Goal: Task Accomplishment & Management: Use online tool/utility

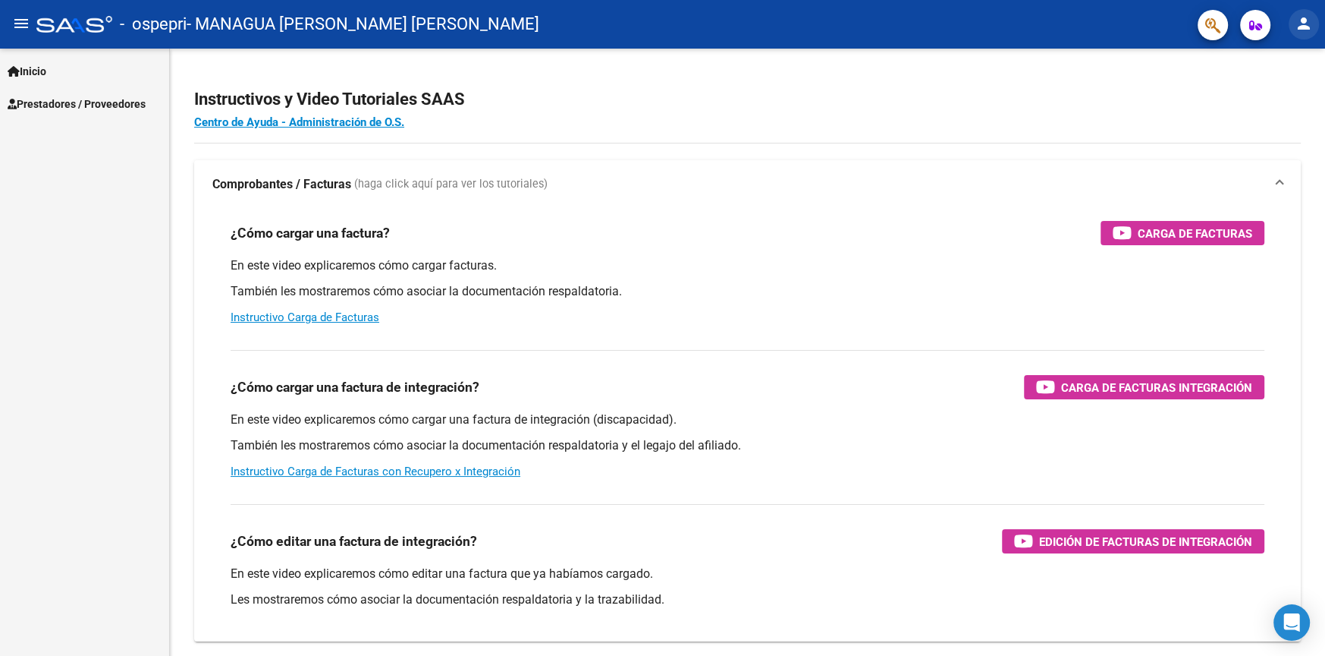
click at [1306, 20] on mat-icon "person" at bounding box center [1304, 23] width 18 height 18
click at [1287, 59] on button "person Mi Perfil" at bounding box center [1273, 64] width 93 height 36
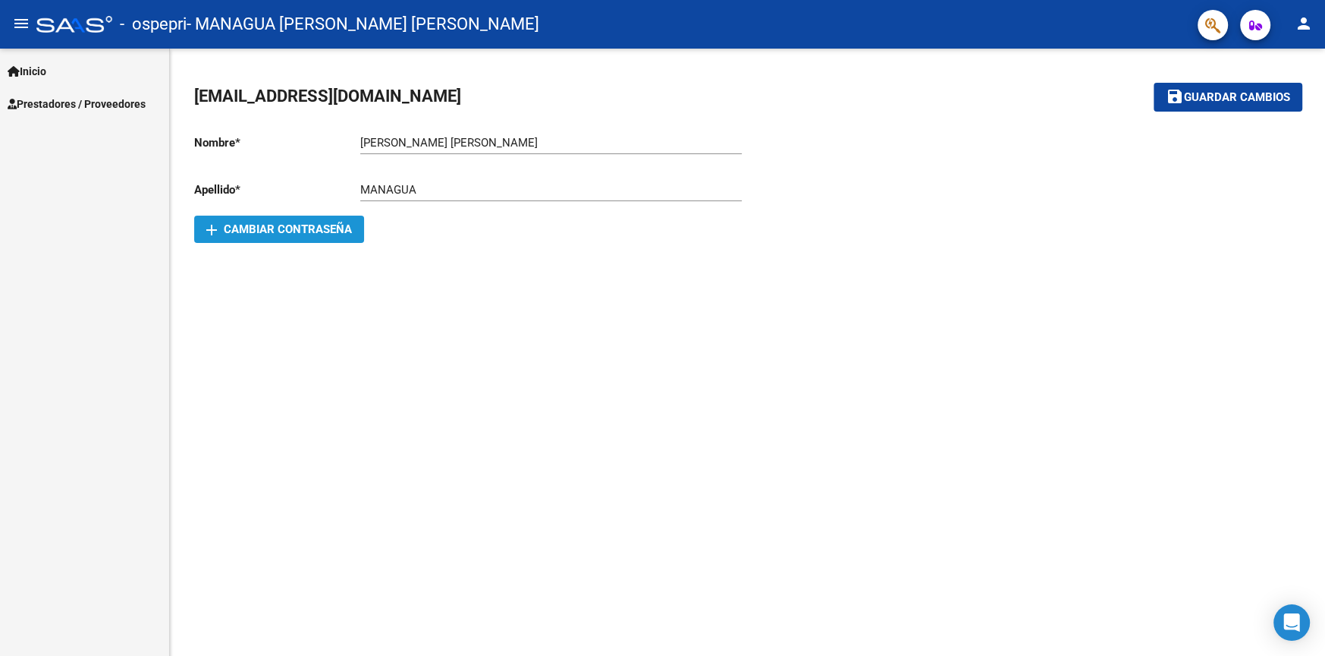
click at [310, 228] on span "add Cambiar Contraseña" at bounding box center [279, 229] width 146 height 14
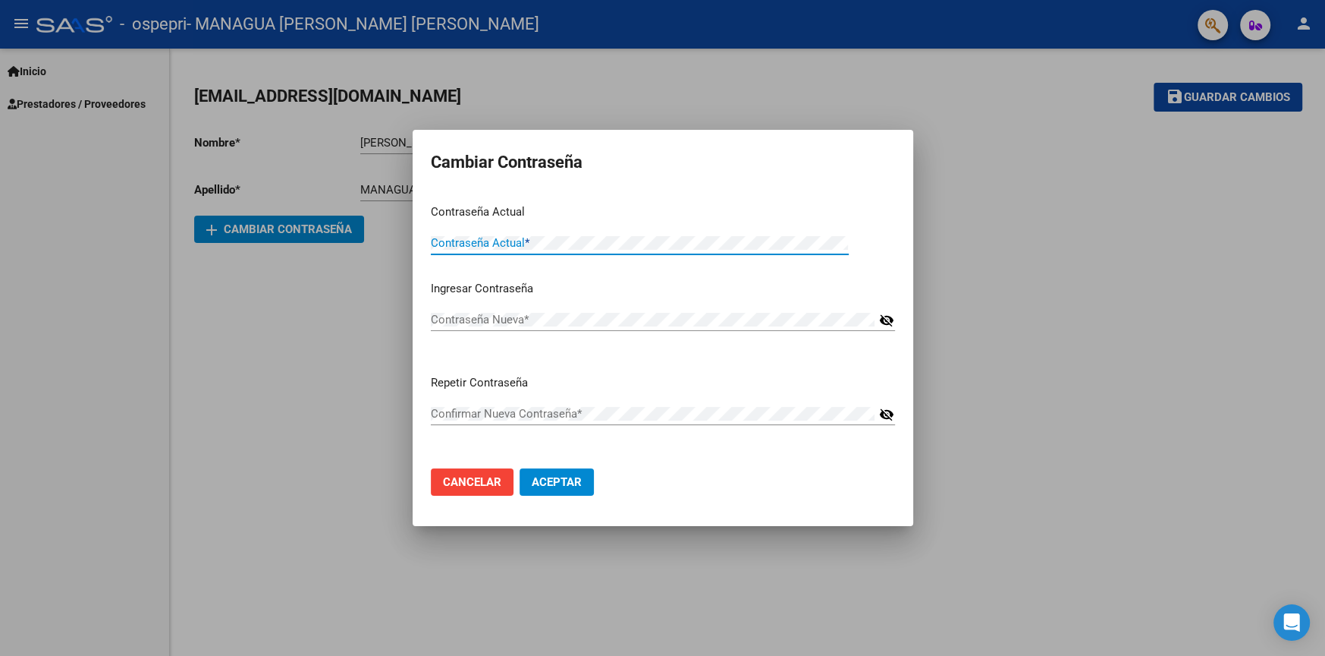
click at [479, 468] on button "Cancelar" at bounding box center [472, 481] width 83 height 27
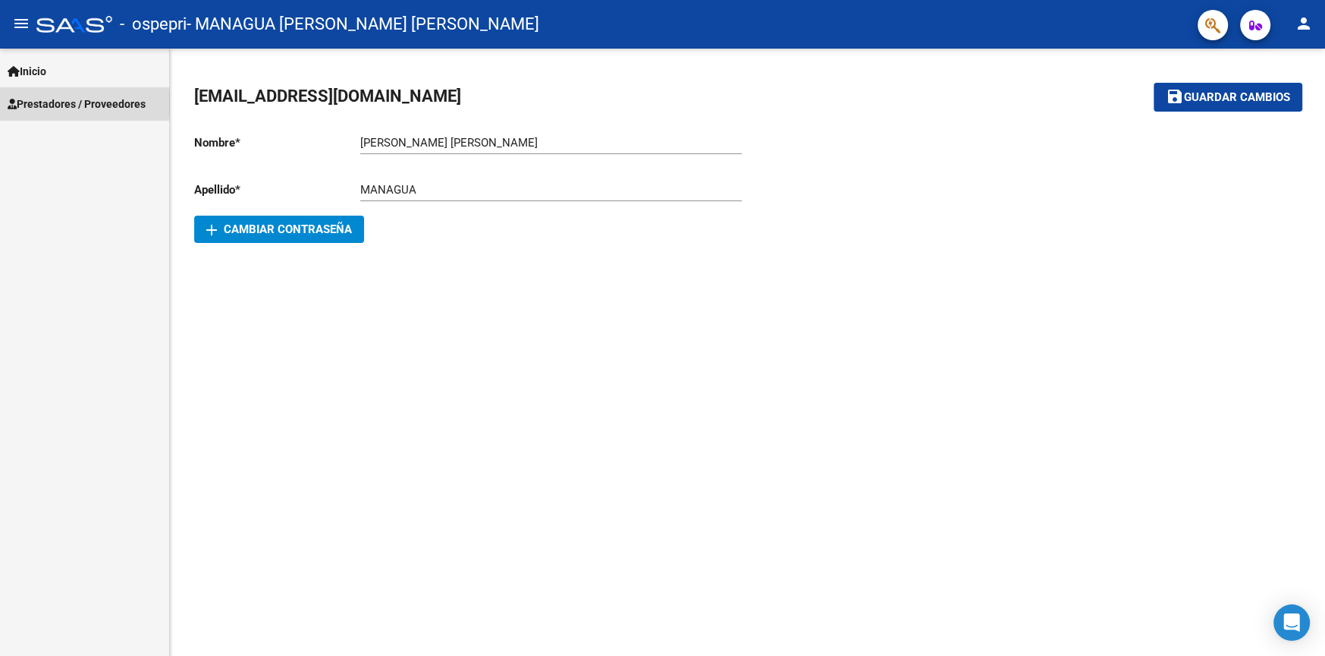
click at [80, 103] on span "Prestadores / Proveedores" at bounding box center [77, 104] width 138 height 17
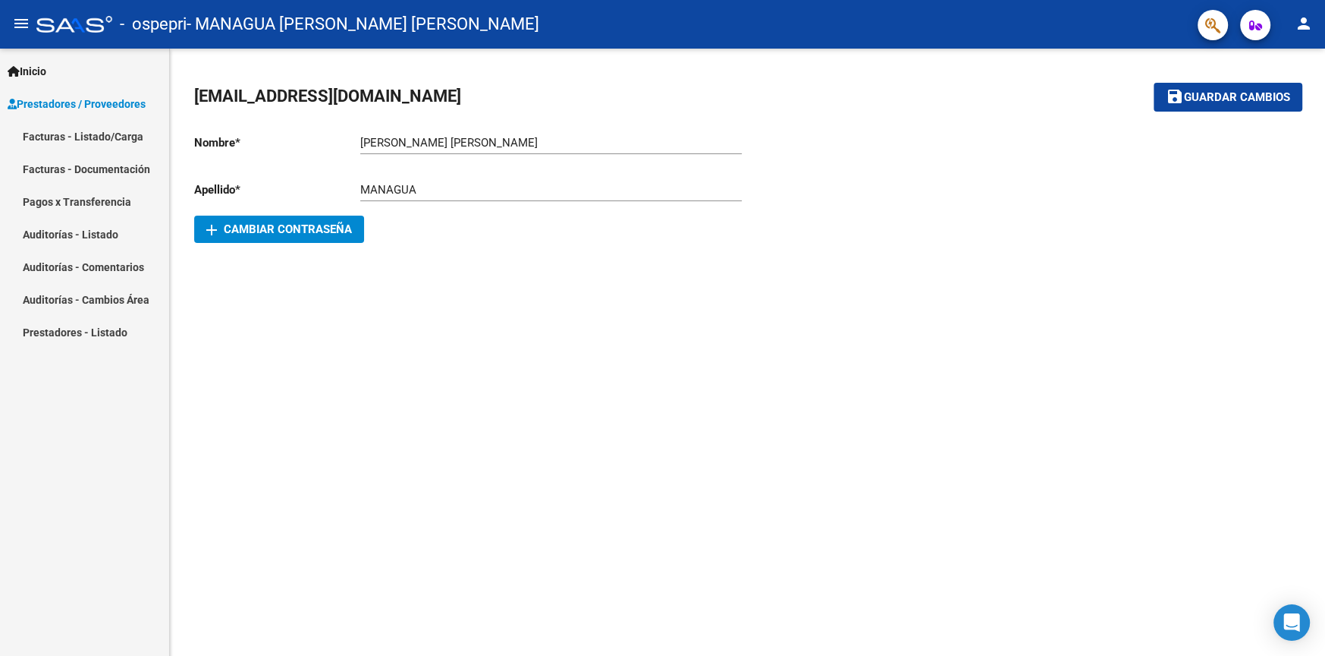
click at [105, 129] on link "Facturas - Listado/Carga" at bounding box center [84, 136] width 169 height 33
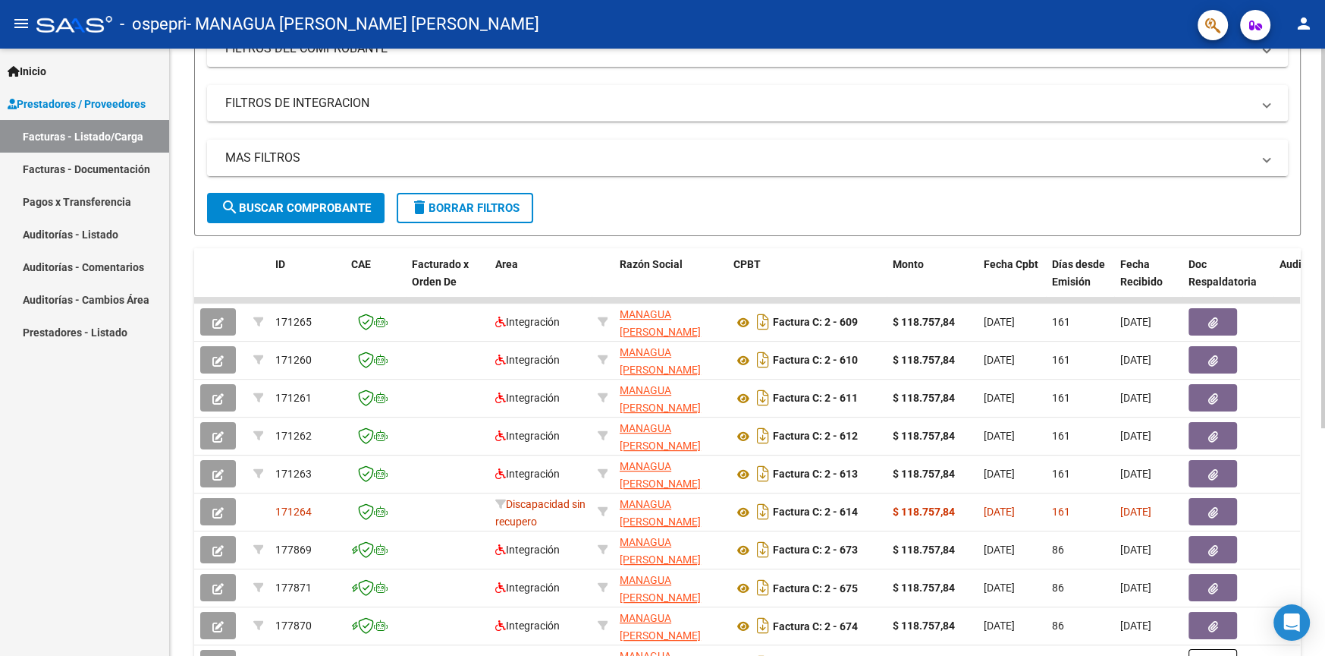
scroll to position [341, 0]
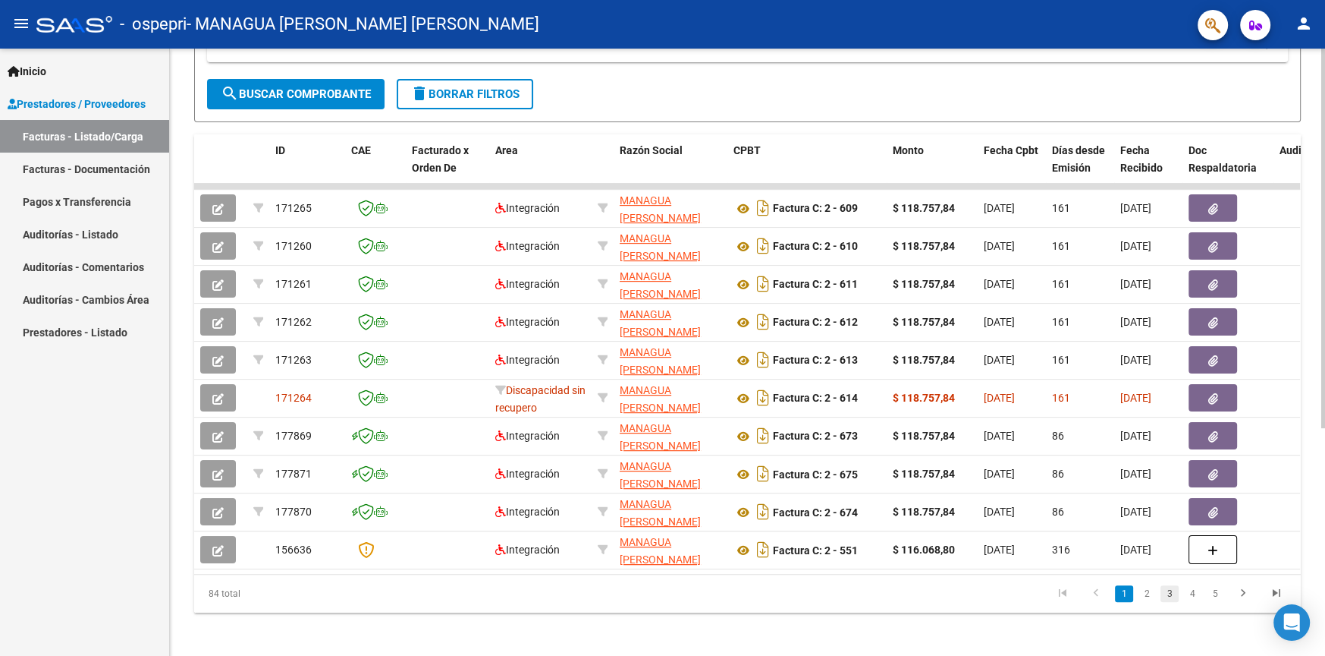
click at [1162, 602] on link "3" at bounding box center [1170, 593] width 18 height 17
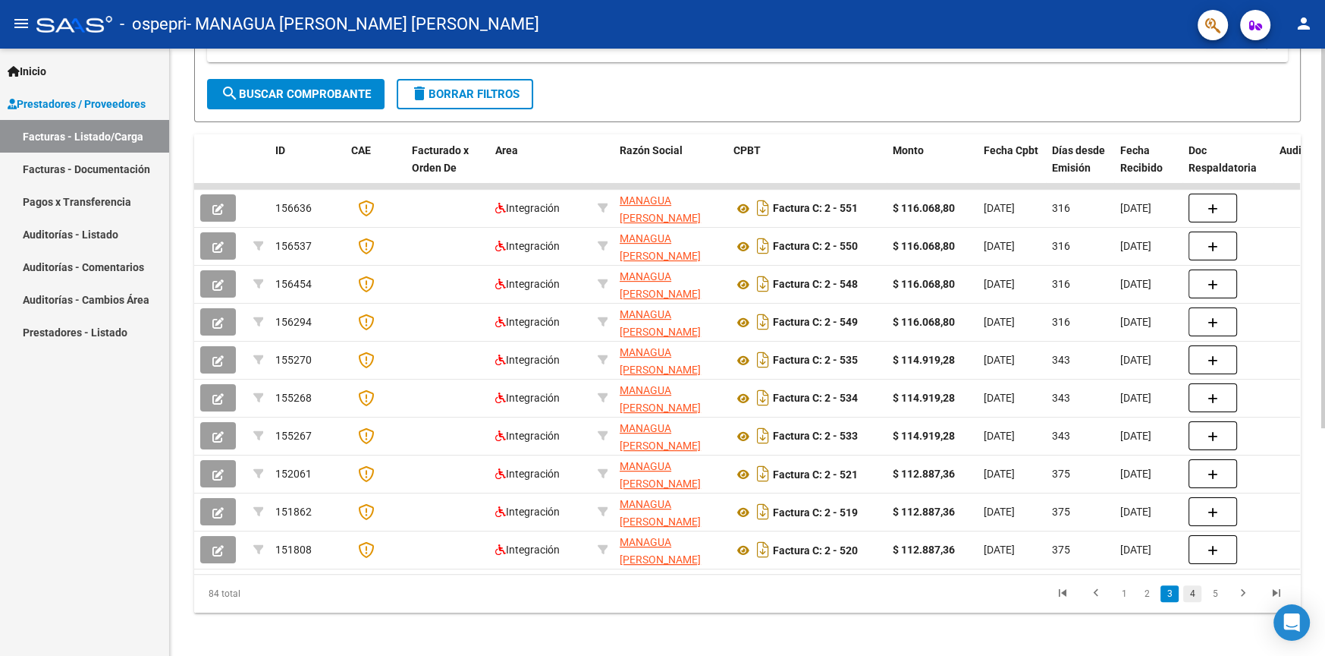
click at [1191, 602] on link "4" at bounding box center [1193, 593] width 18 height 17
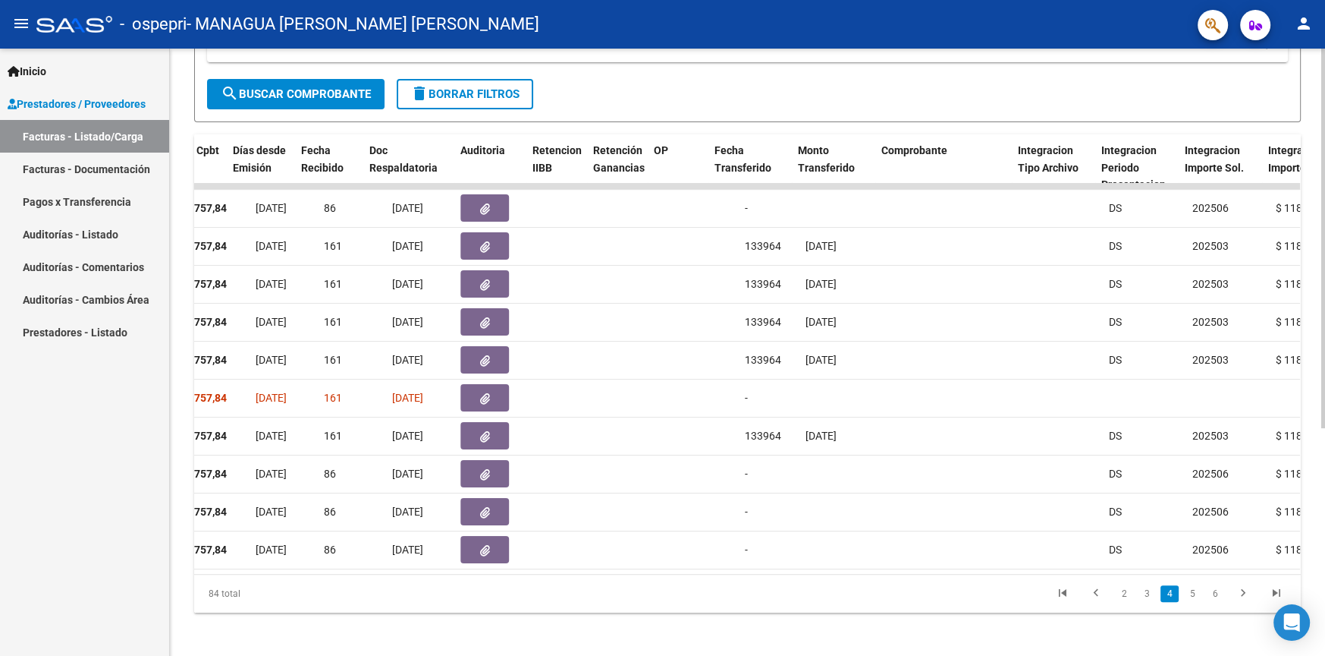
scroll to position [0, 910]
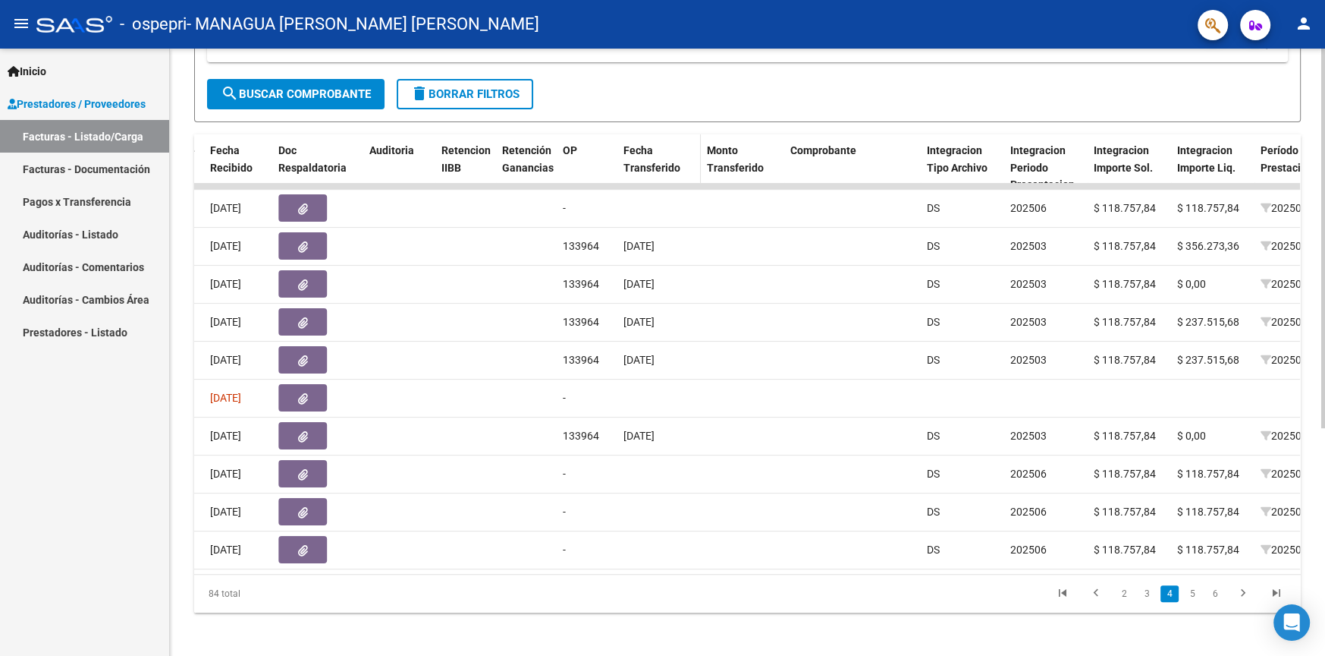
click at [666, 155] on div "Fecha Transferido" at bounding box center [659, 159] width 71 height 35
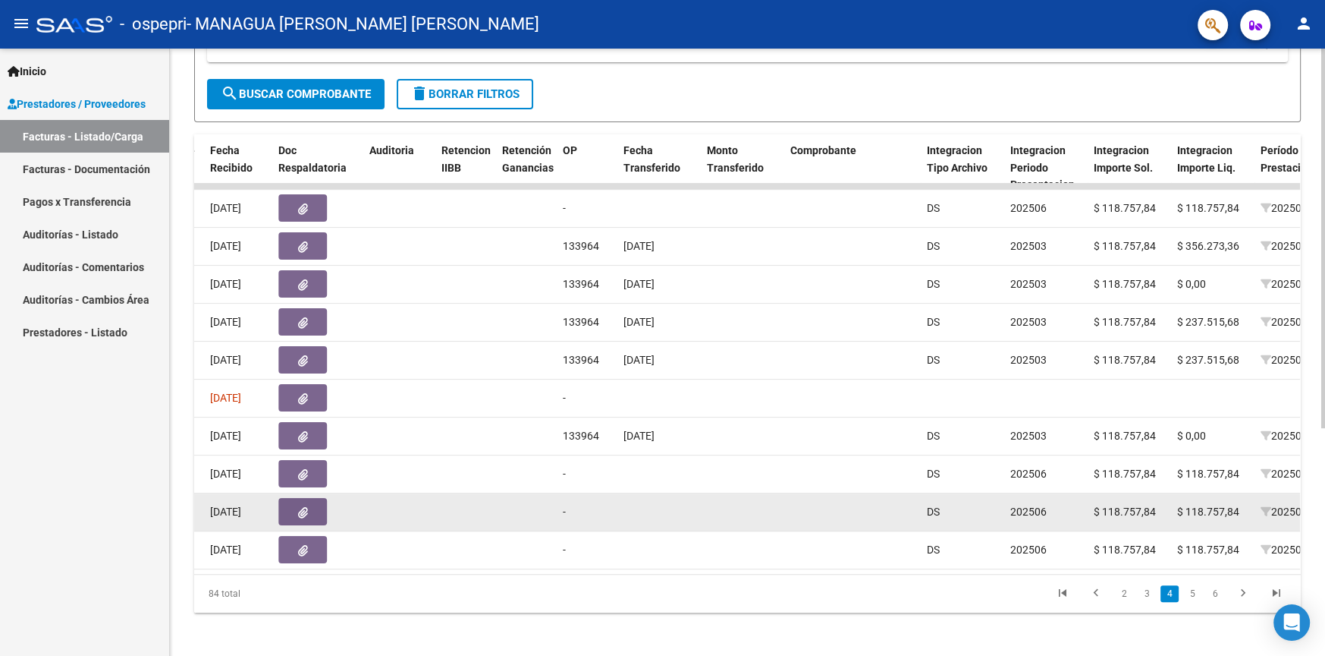
scroll to position [363, 0]
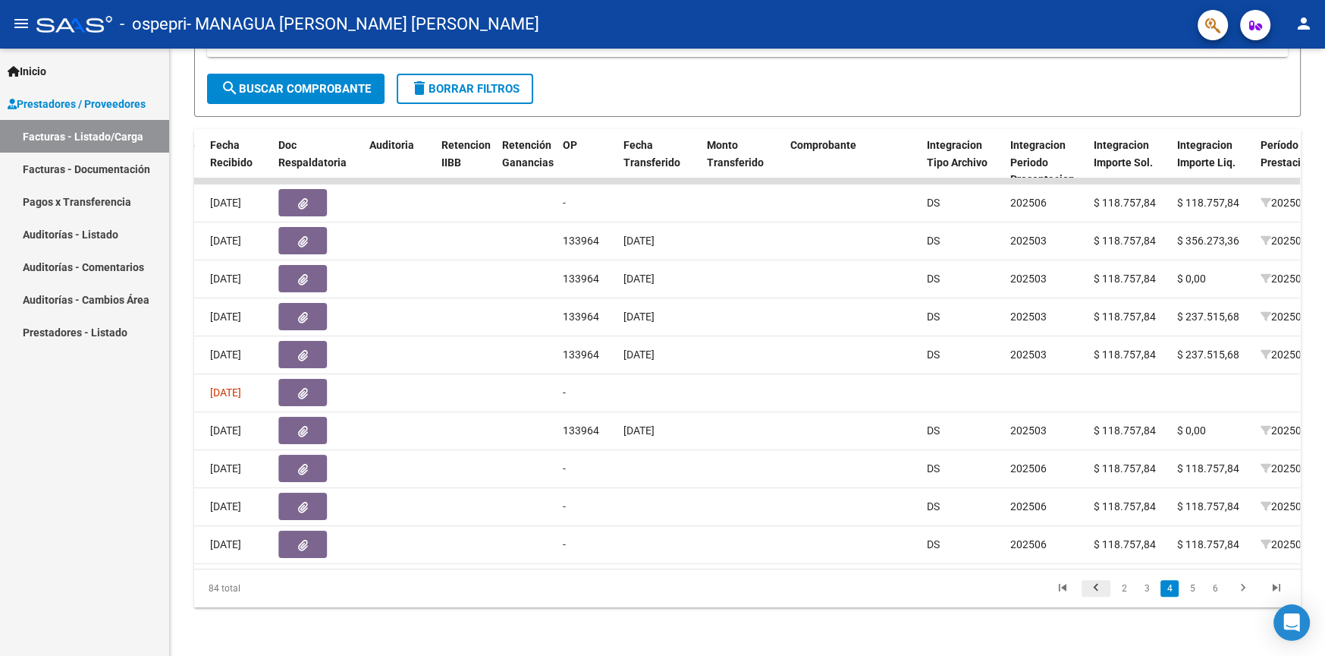
click at [1093, 588] on icon "go to previous page" at bounding box center [1096, 589] width 20 height 18
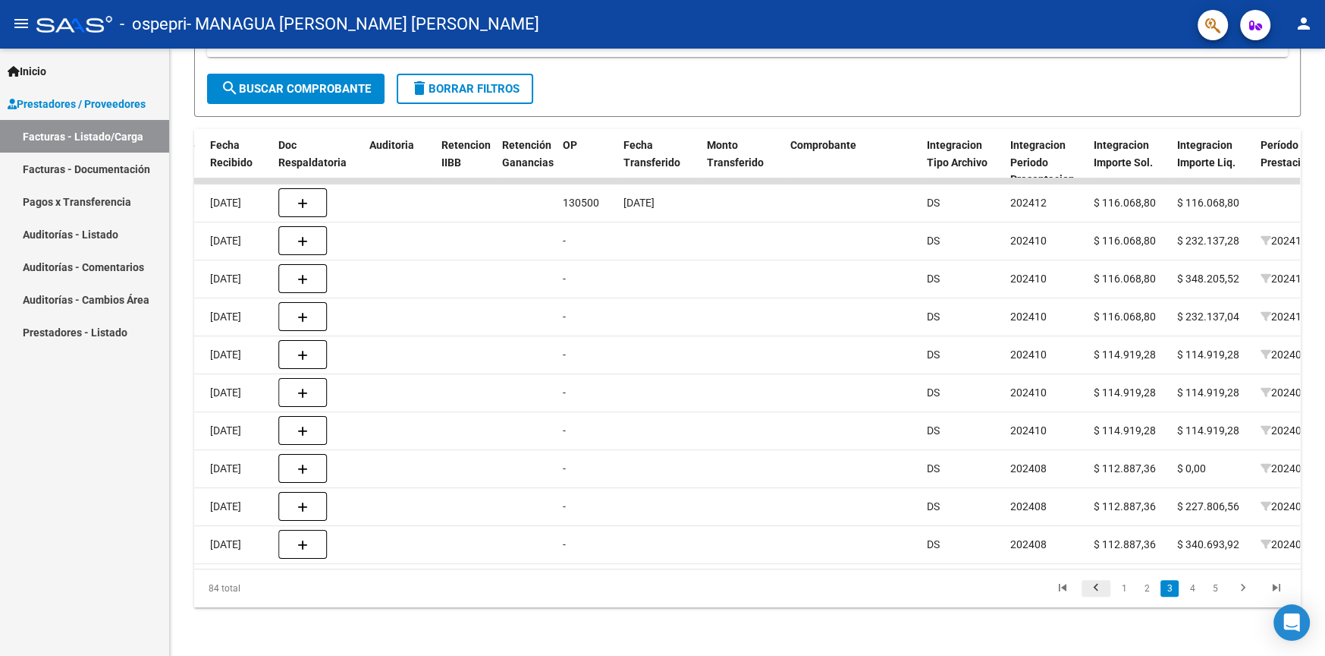
click at [1094, 589] on icon "go to previous page" at bounding box center [1096, 589] width 20 height 18
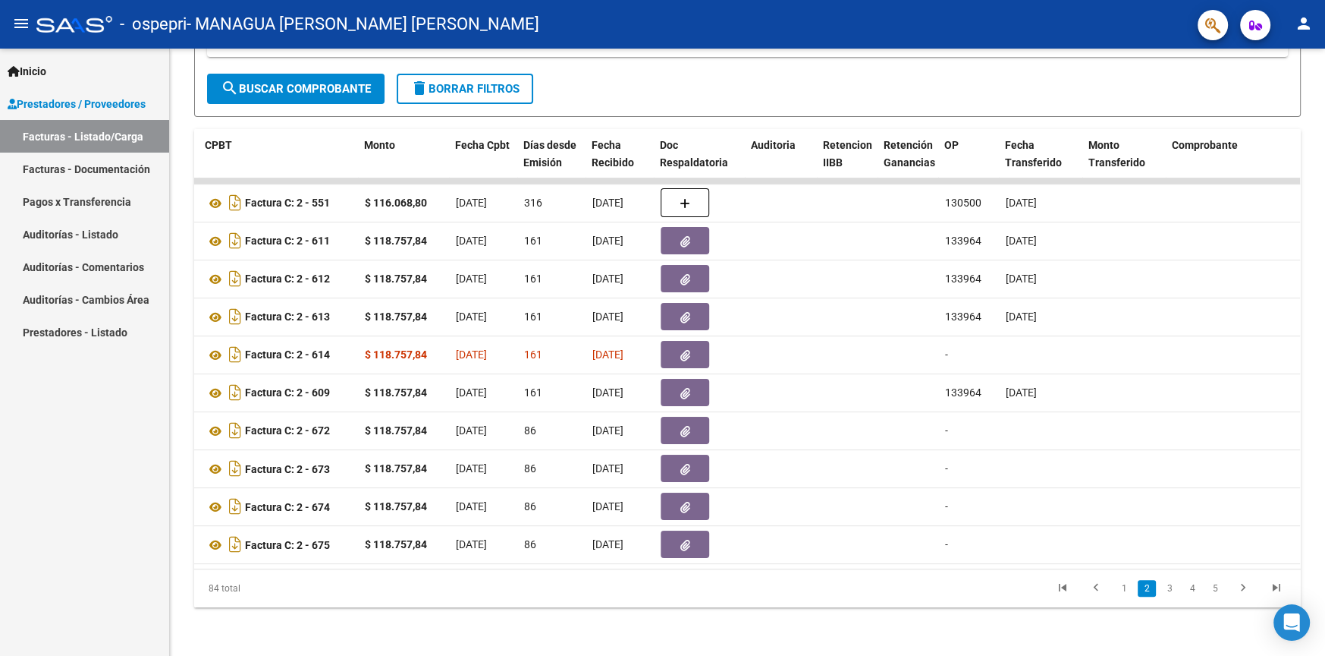
scroll to position [0, 526]
click at [1171, 589] on link "3" at bounding box center [1170, 588] width 18 height 17
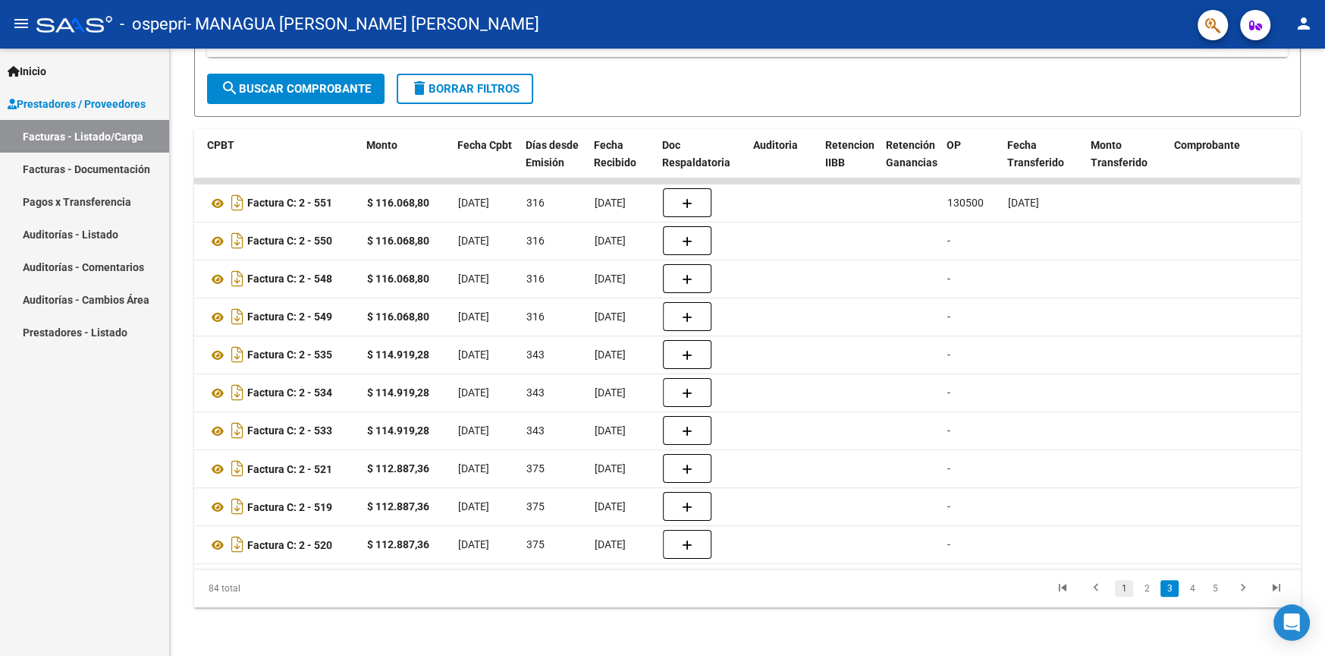
click at [1115, 594] on link "1" at bounding box center [1124, 588] width 18 height 17
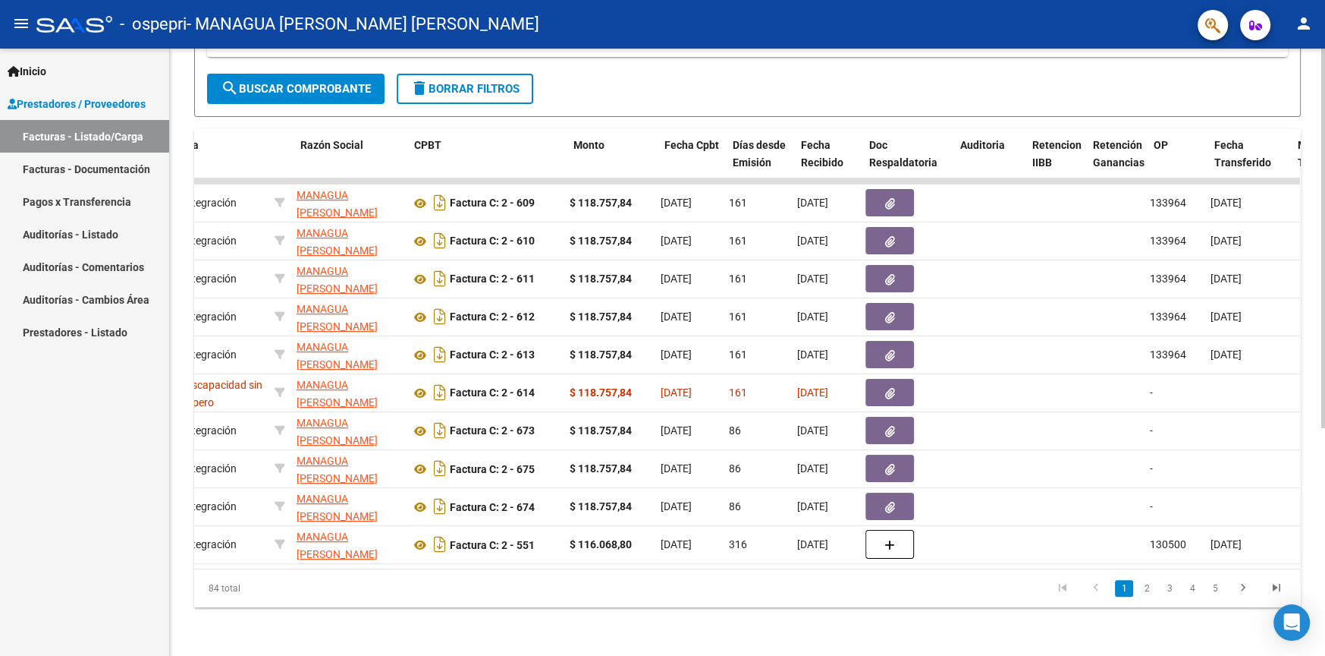
scroll to position [0, 0]
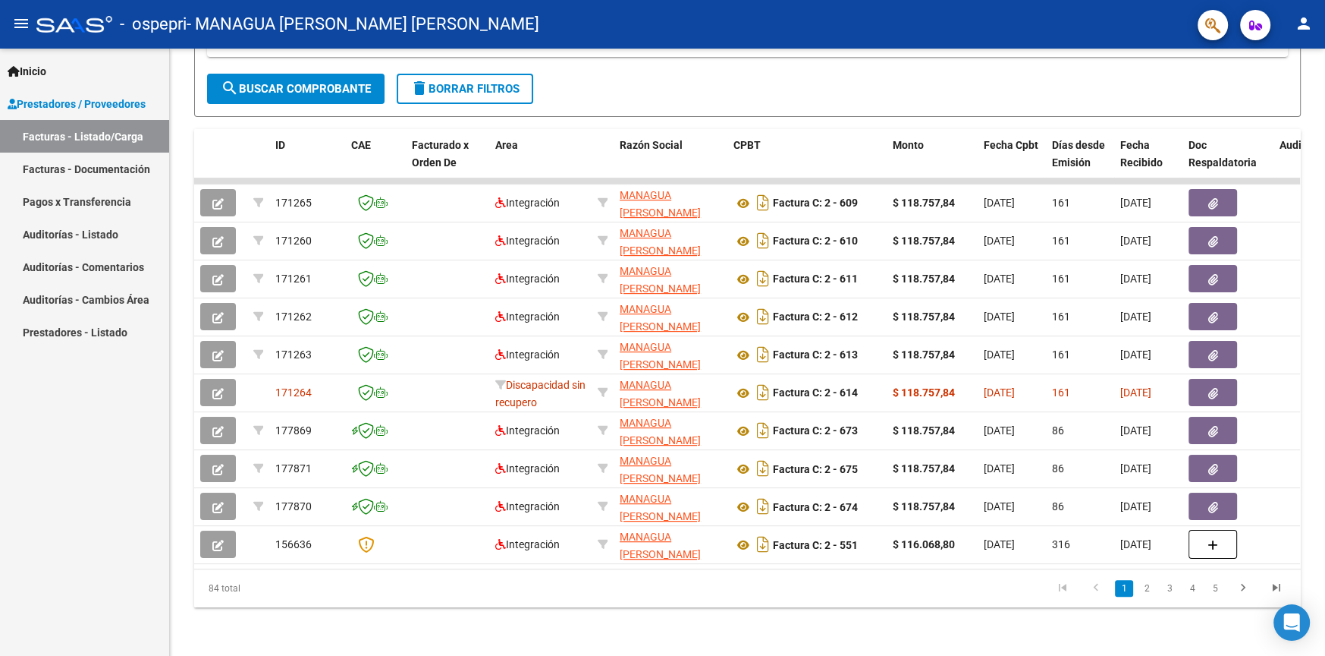
click at [114, 201] on link "Pagos x Transferencia" at bounding box center [84, 201] width 169 height 33
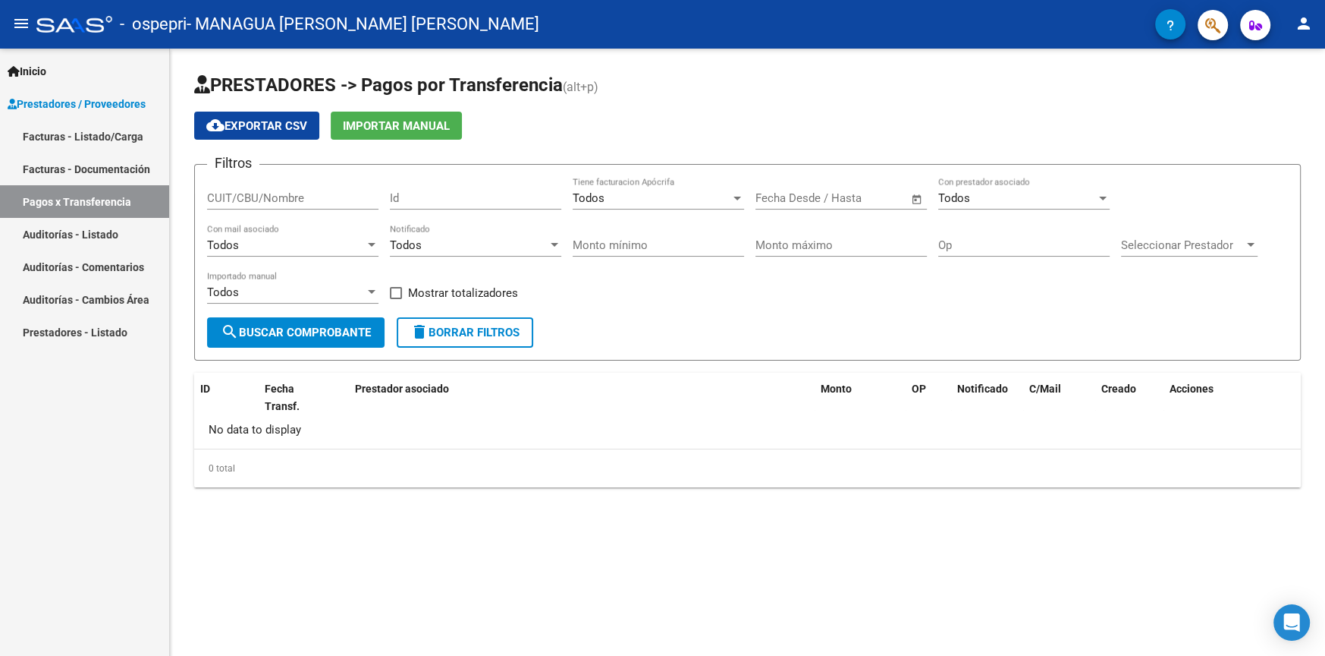
click at [681, 203] on div "Todos" at bounding box center [652, 198] width 158 height 14
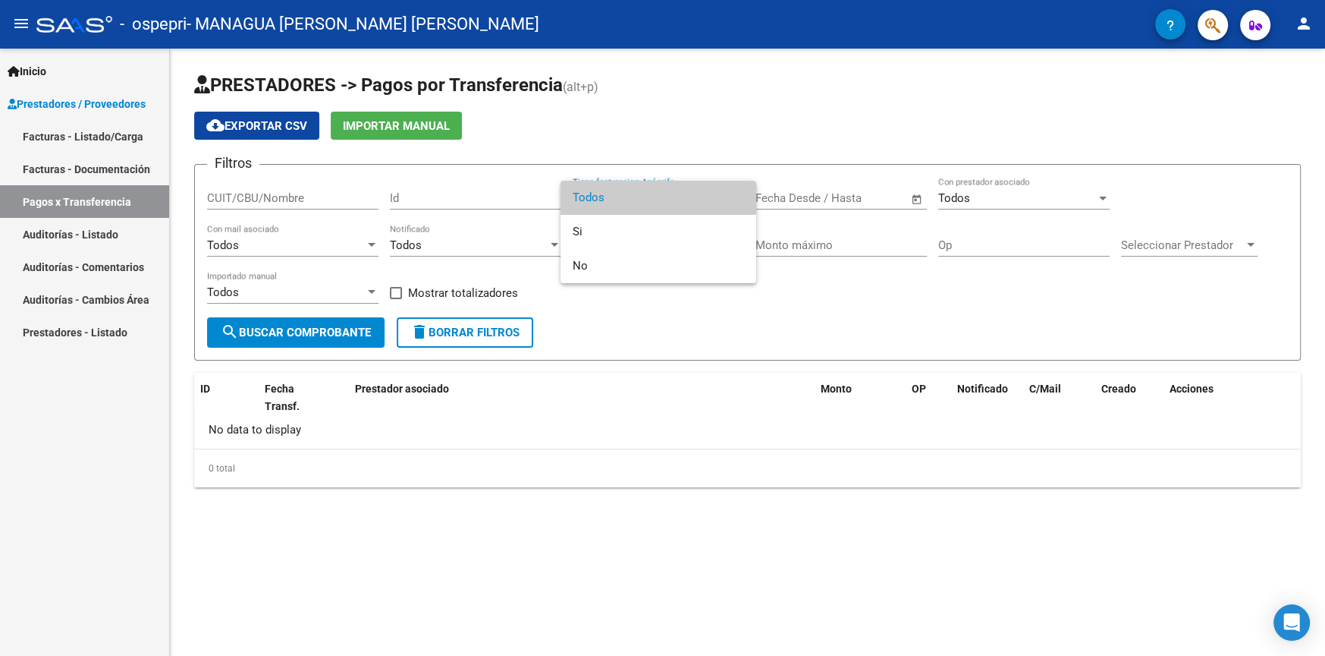
click at [681, 203] on span "Todos" at bounding box center [658, 198] width 171 height 34
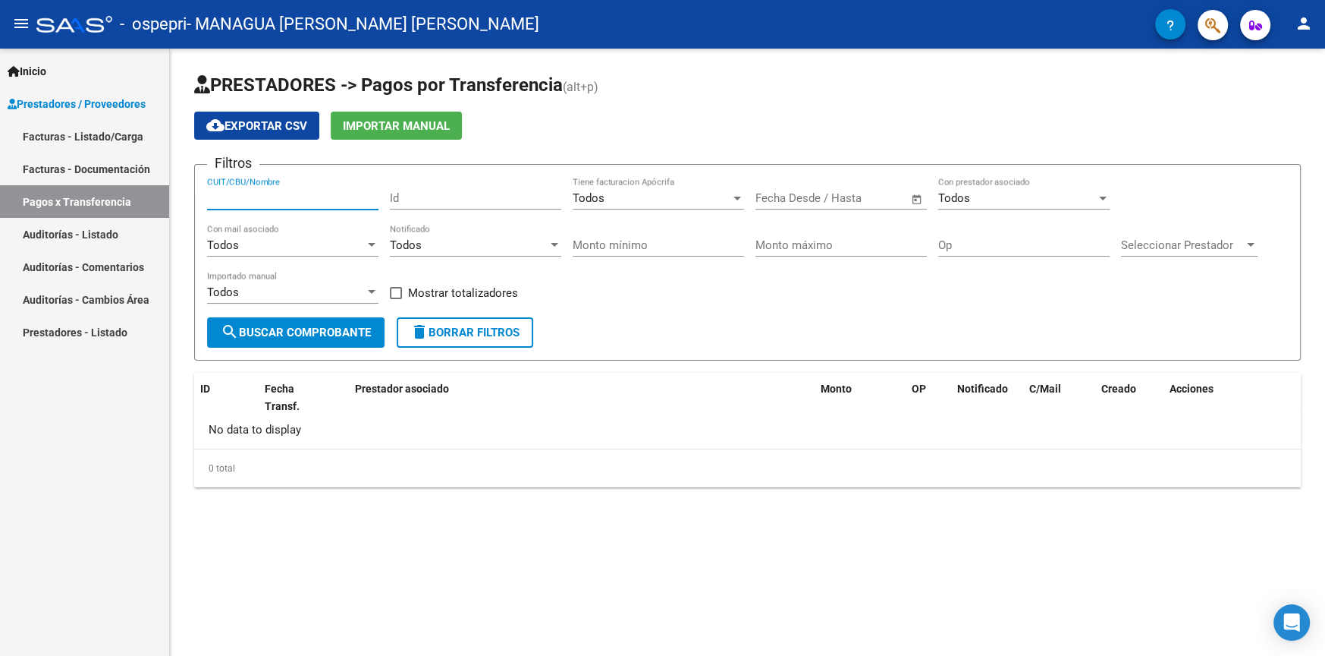
click at [309, 197] on input "CUIT/CBU/Nombre" at bounding box center [292, 198] width 171 height 14
type input "27308238755"
click at [318, 326] on span "search Buscar Comprobante" at bounding box center [296, 332] width 150 height 14
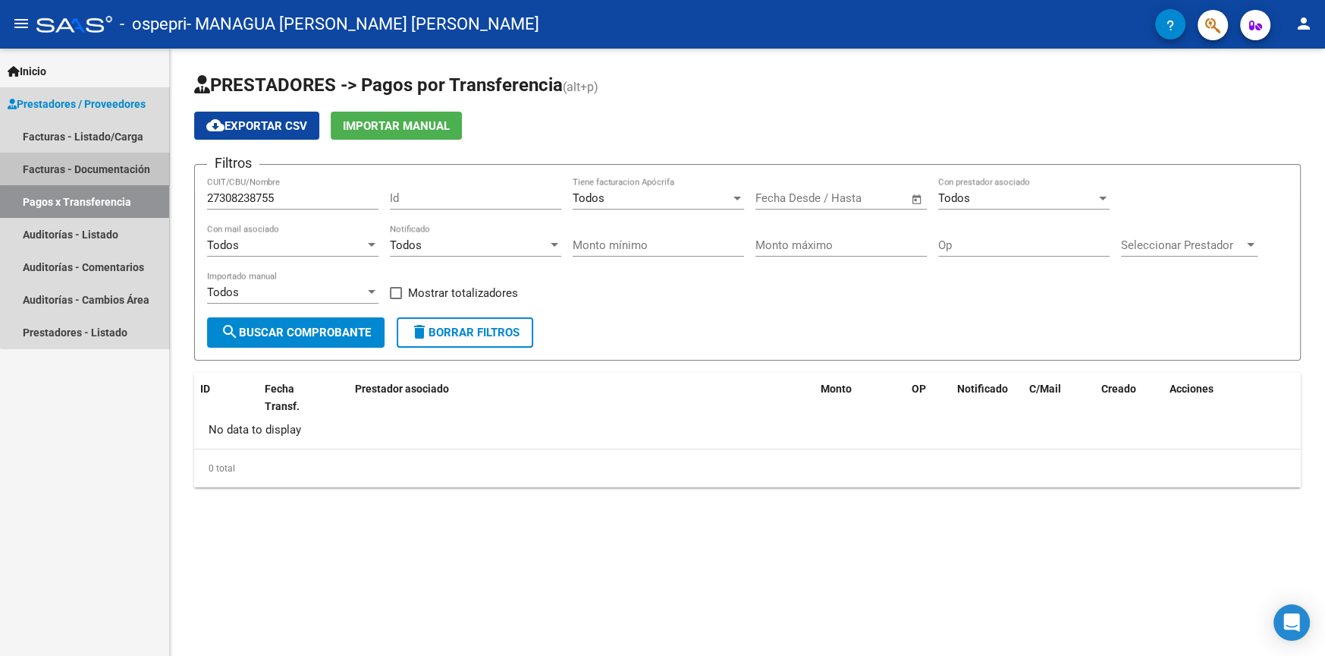
click at [87, 165] on link "Facturas - Documentación" at bounding box center [84, 168] width 169 height 33
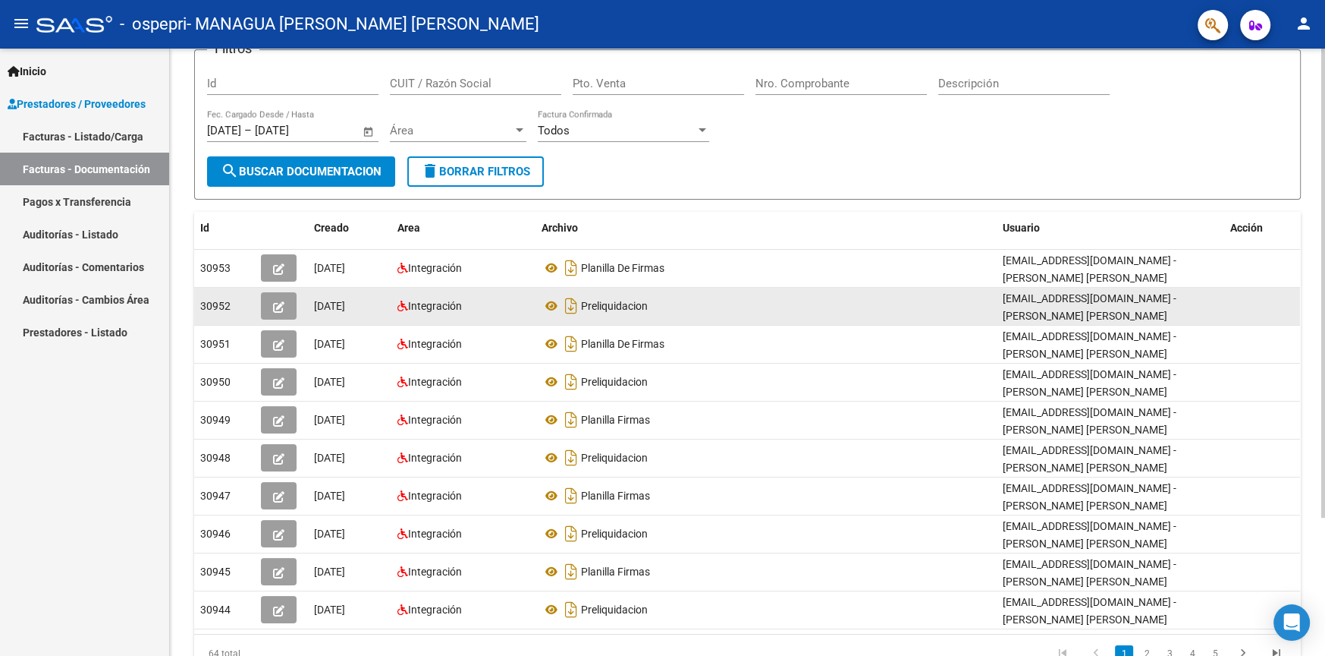
scroll to position [178, 0]
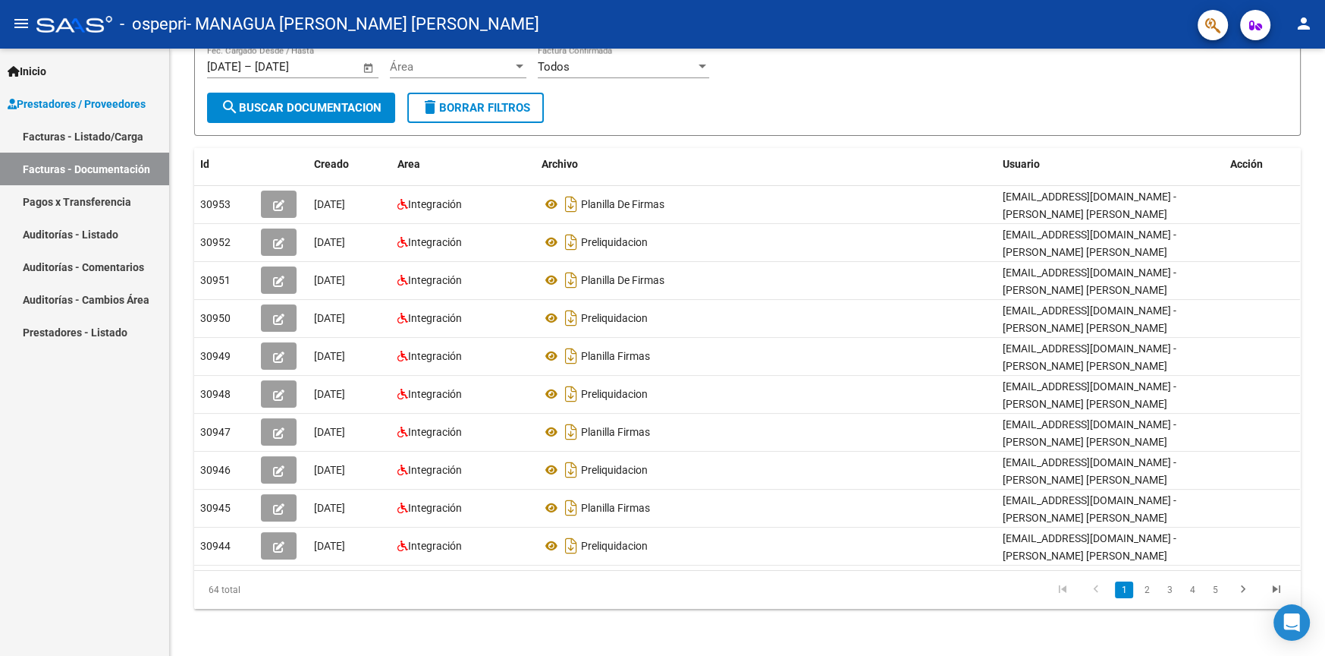
click at [76, 133] on link "Facturas - Listado/Carga" at bounding box center [84, 136] width 169 height 33
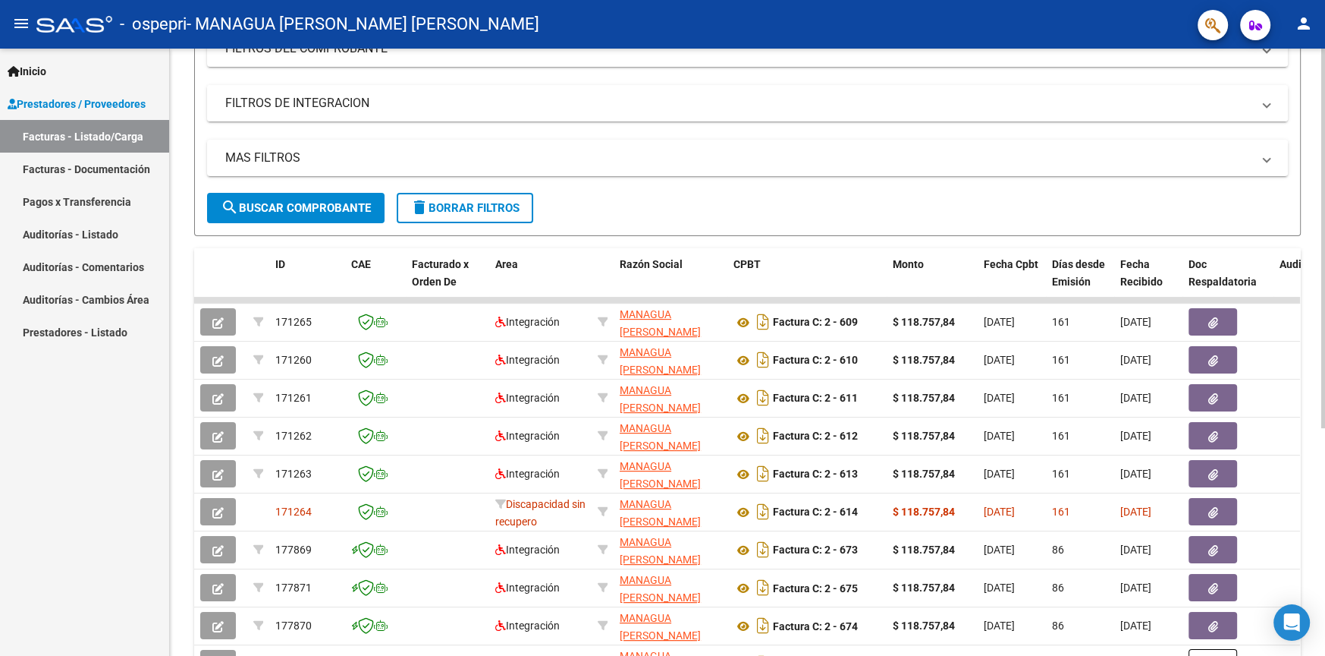
scroll to position [341, 0]
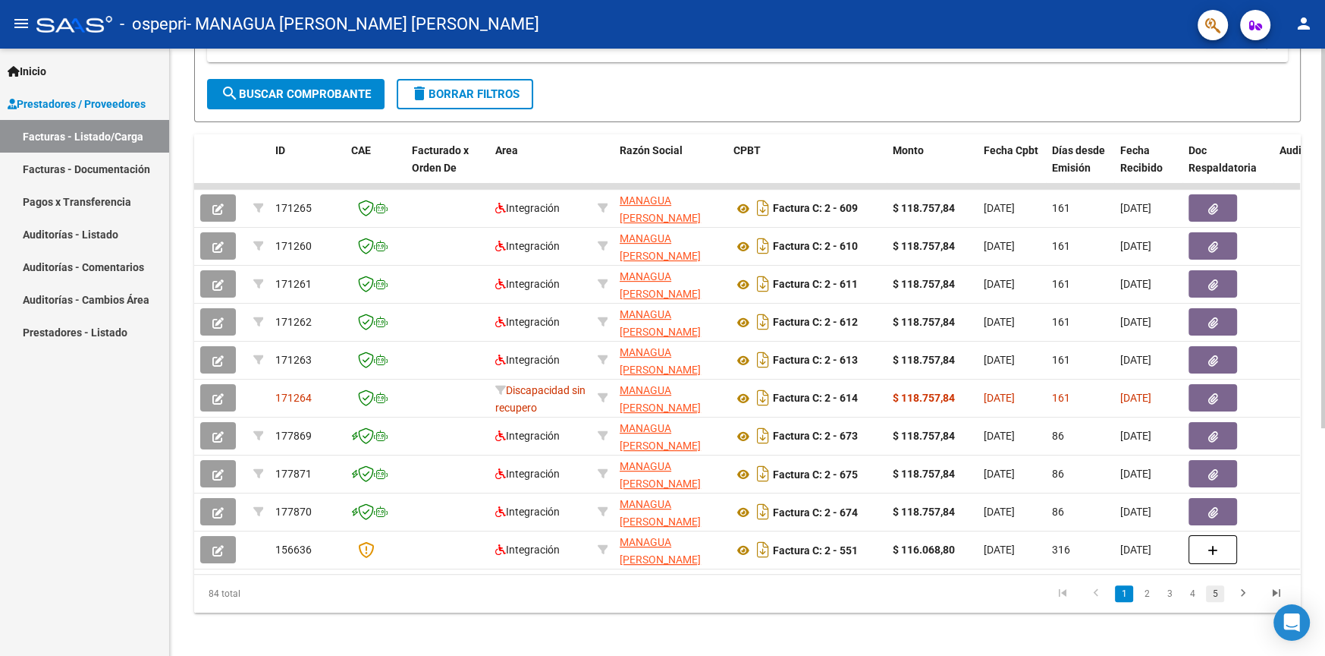
click at [1218, 602] on link "5" at bounding box center [1215, 593] width 18 height 17
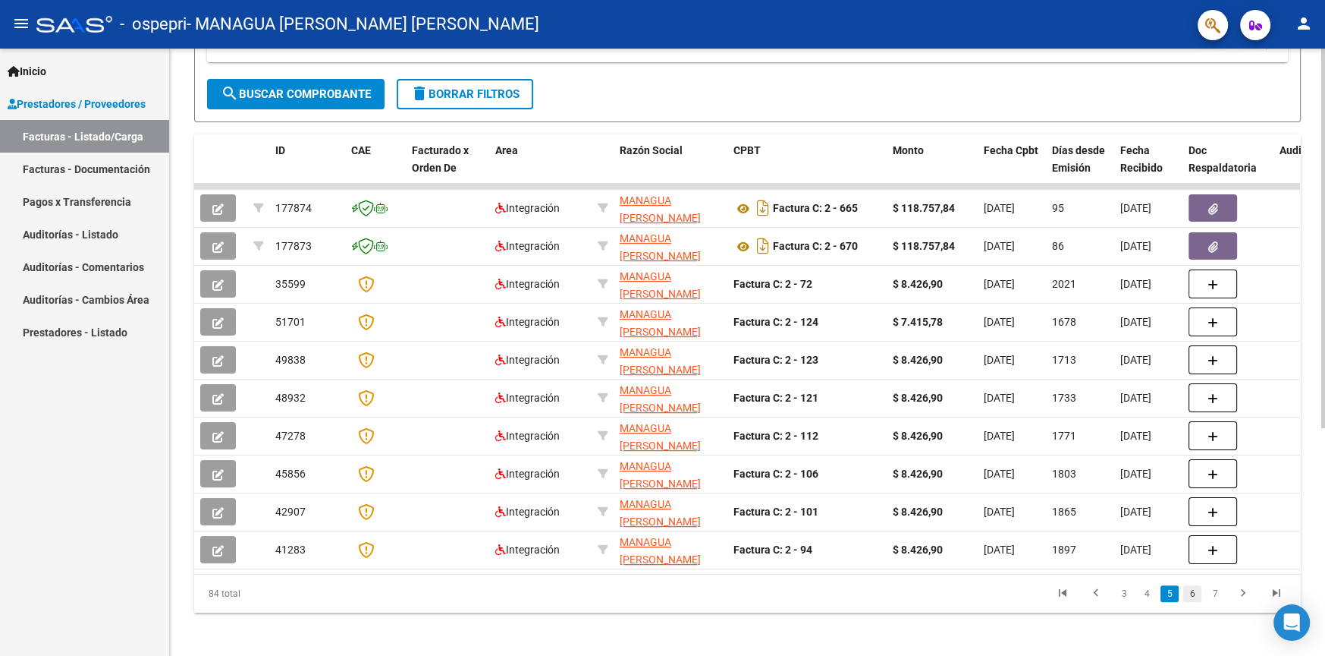
click at [1191, 602] on link "6" at bounding box center [1193, 593] width 18 height 17
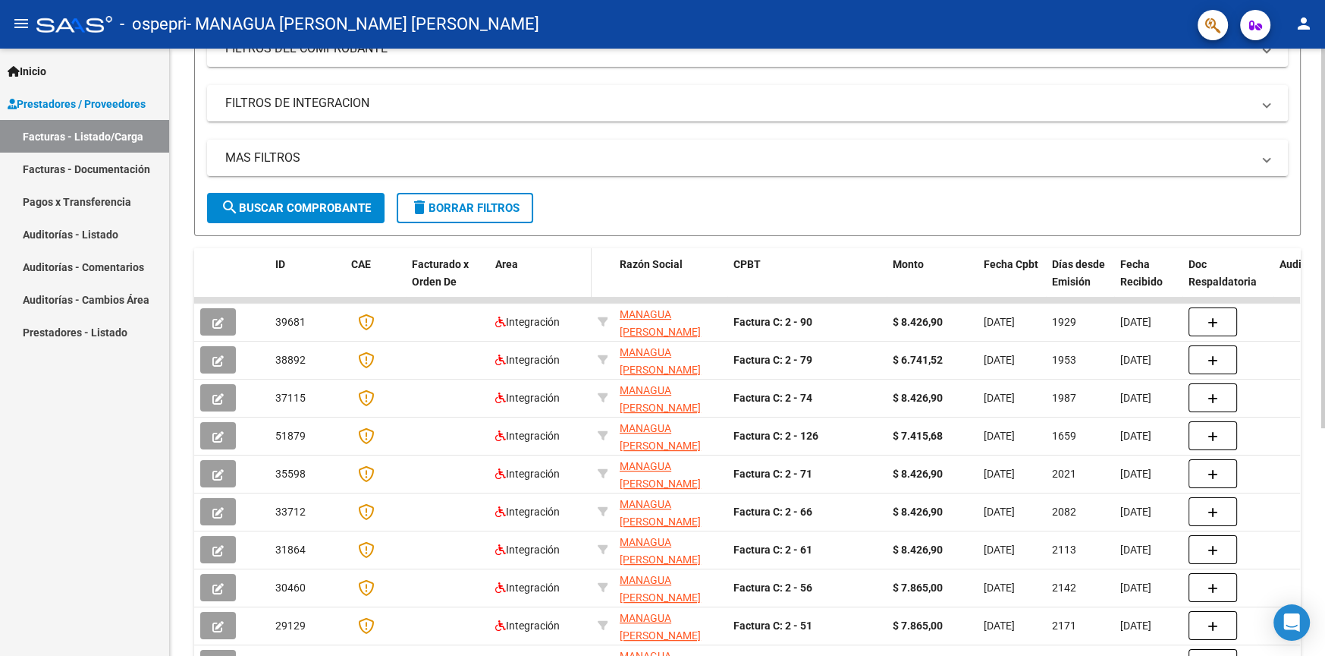
scroll to position [114, 0]
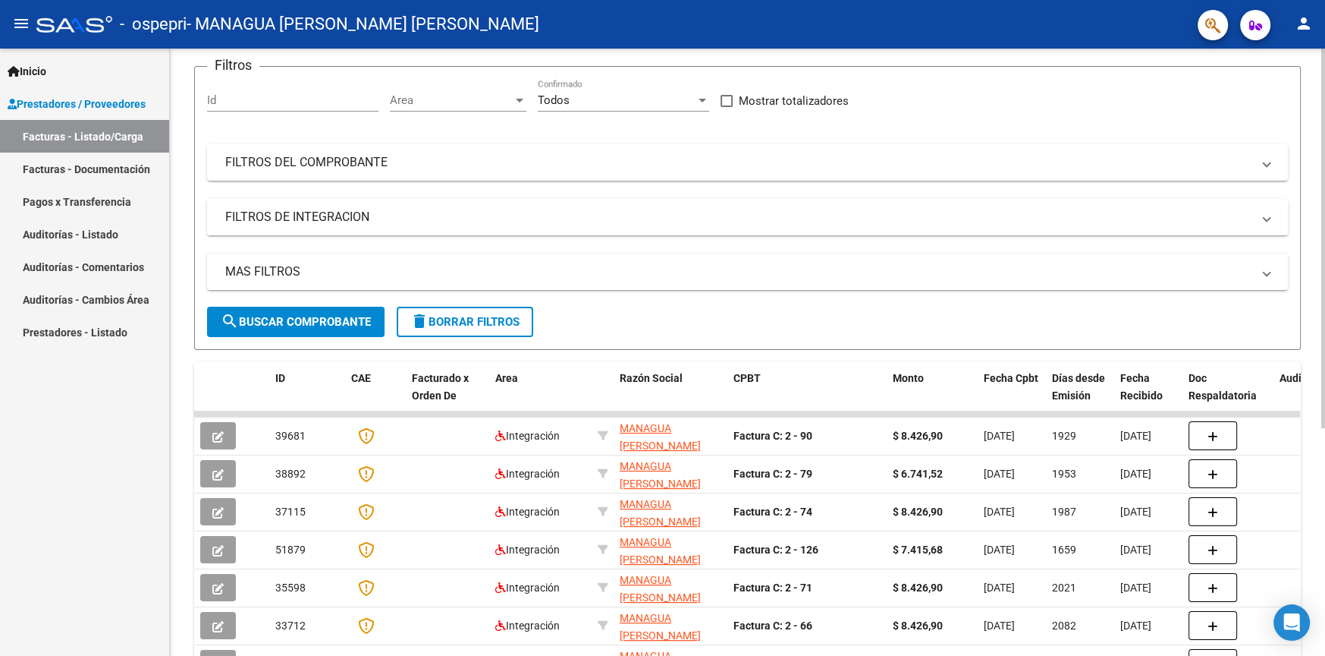
click at [291, 224] on mat-panel-title "FILTROS DE INTEGRACION" at bounding box center [738, 217] width 1027 height 17
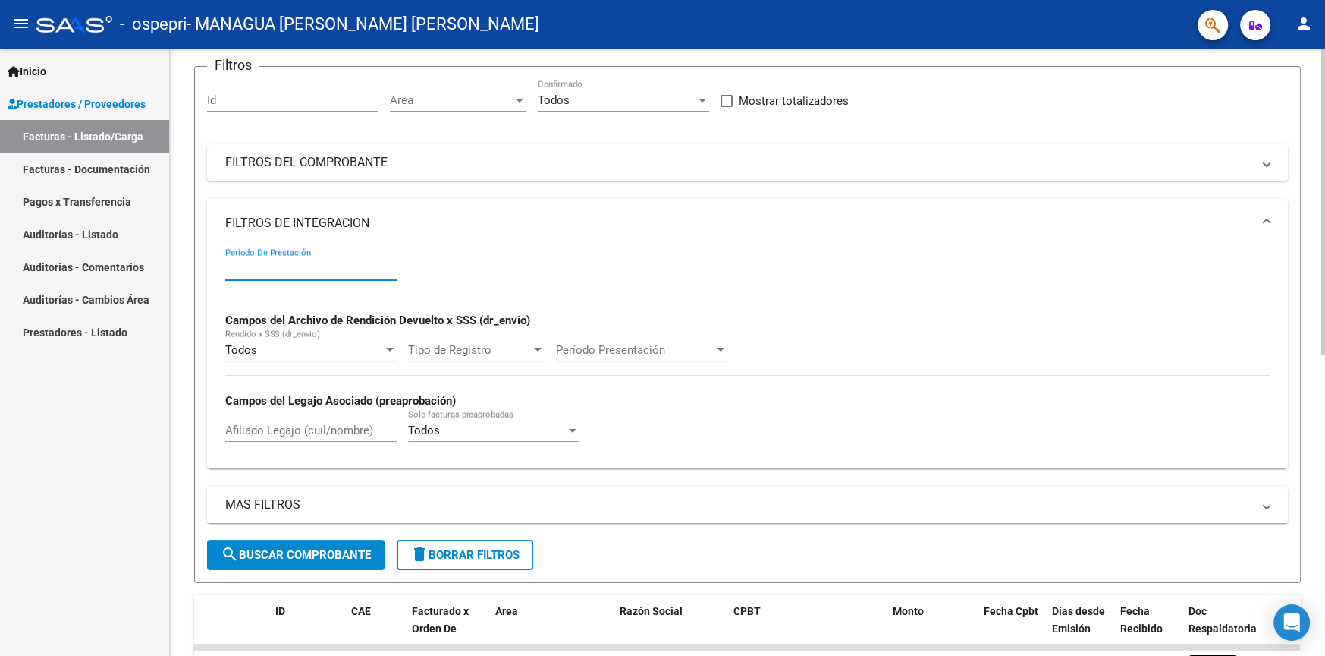
click at [294, 269] on input "Período De Prestación" at bounding box center [310, 269] width 171 height 14
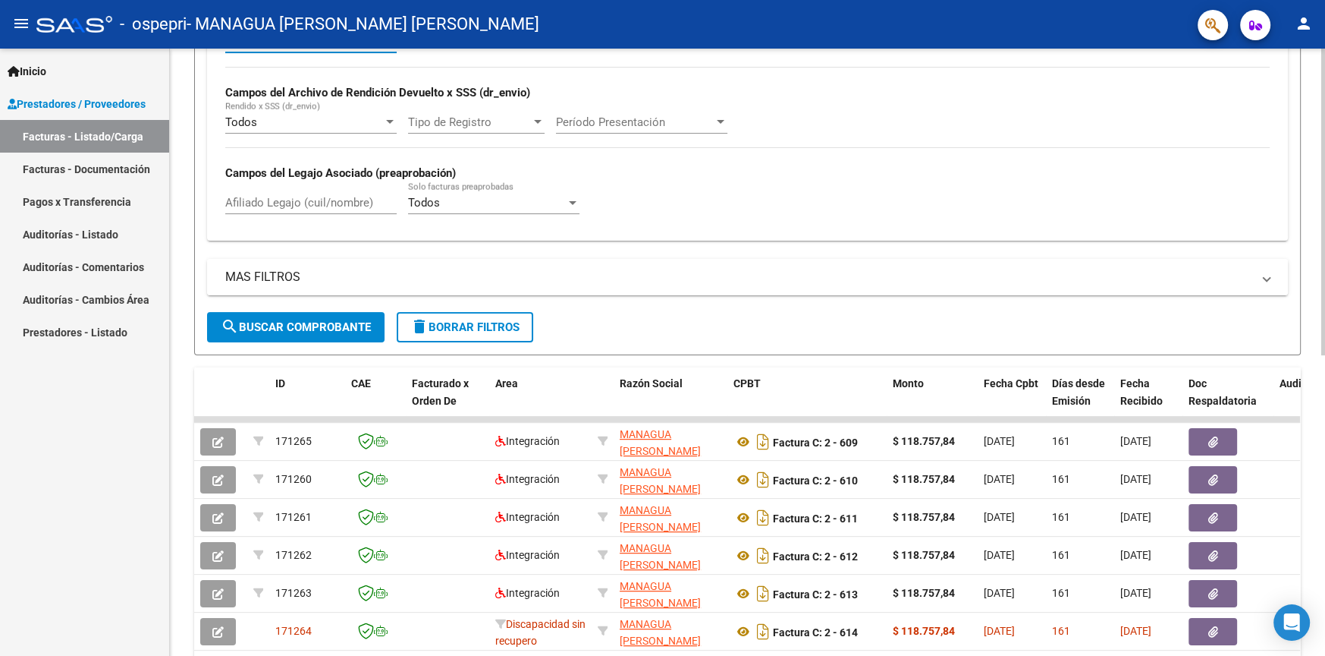
scroll to position [228, 0]
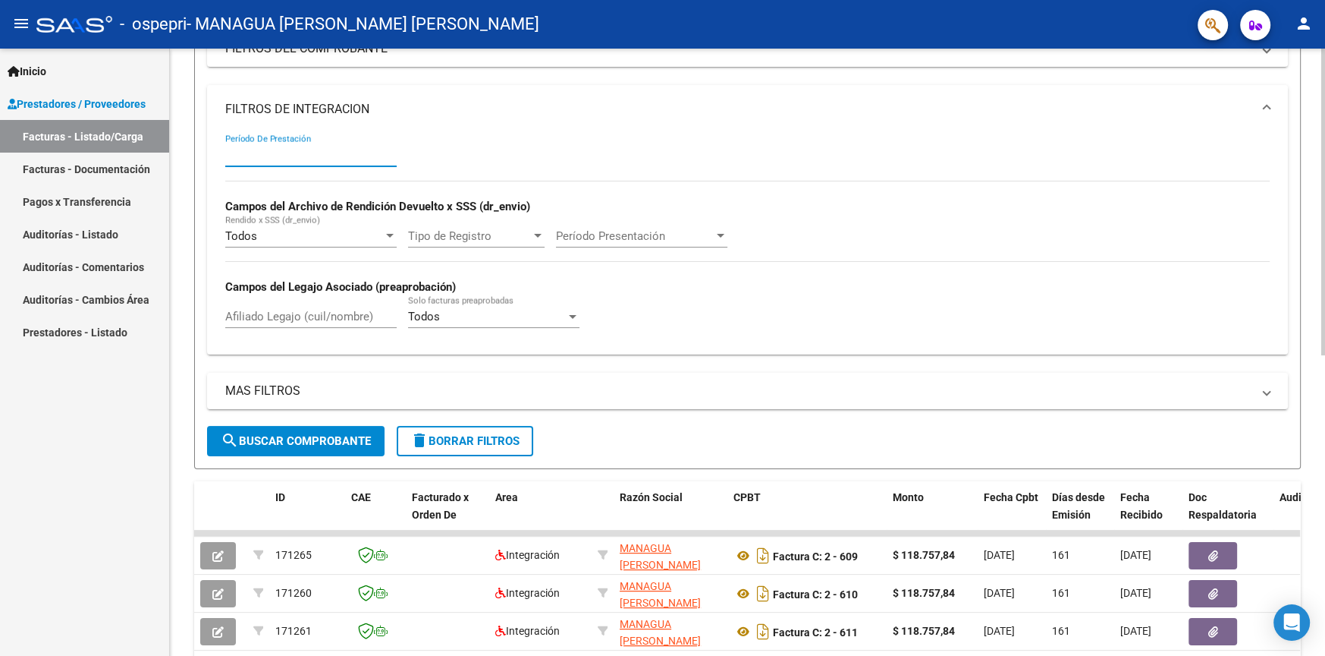
click at [289, 154] on input "Período De Prestación" at bounding box center [310, 155] width 171 height 14
click at [297, 151] on input "Período De Prestación" at bounding box center [310, 155] width 171 height 14
click at [297, 156] on input "Período De Prestación" at bounding box center [310, 155] width 171 height 14
click at [306, 237] on div "Todos" at bounding box center [304, 236] width 158 height 14
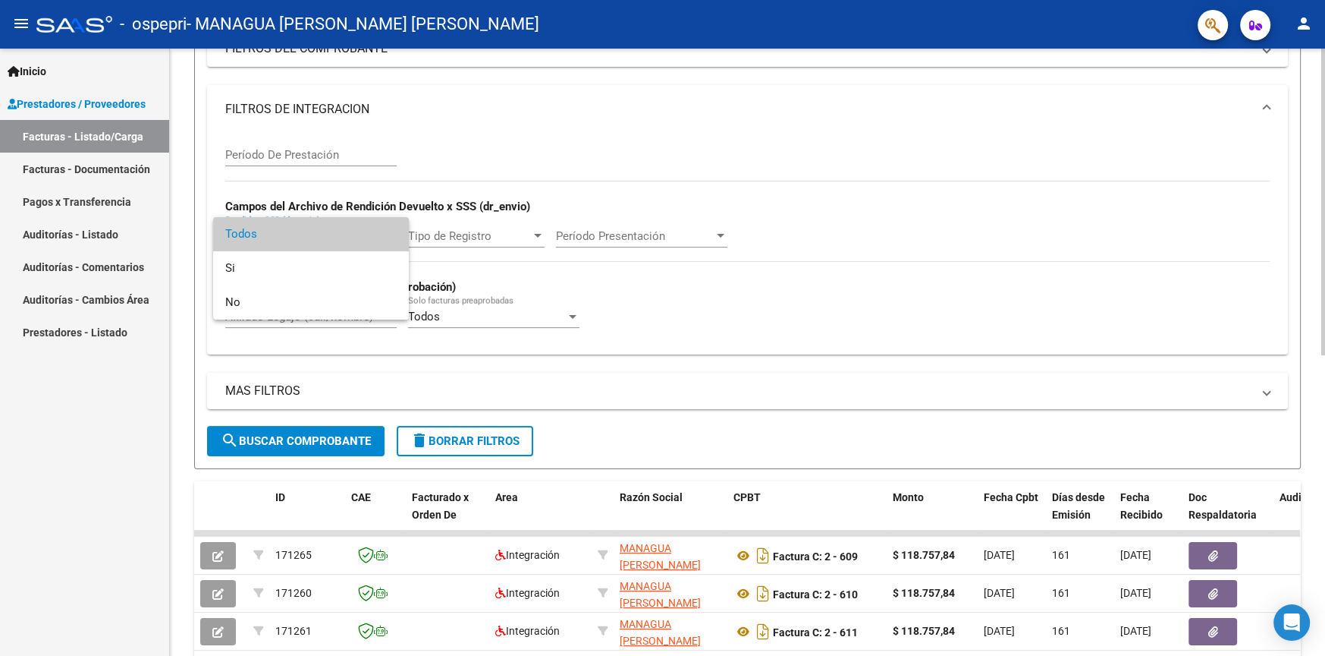
click at [306, 237] on span "Todos" at bounding box center [310, 234] width 171 height 34
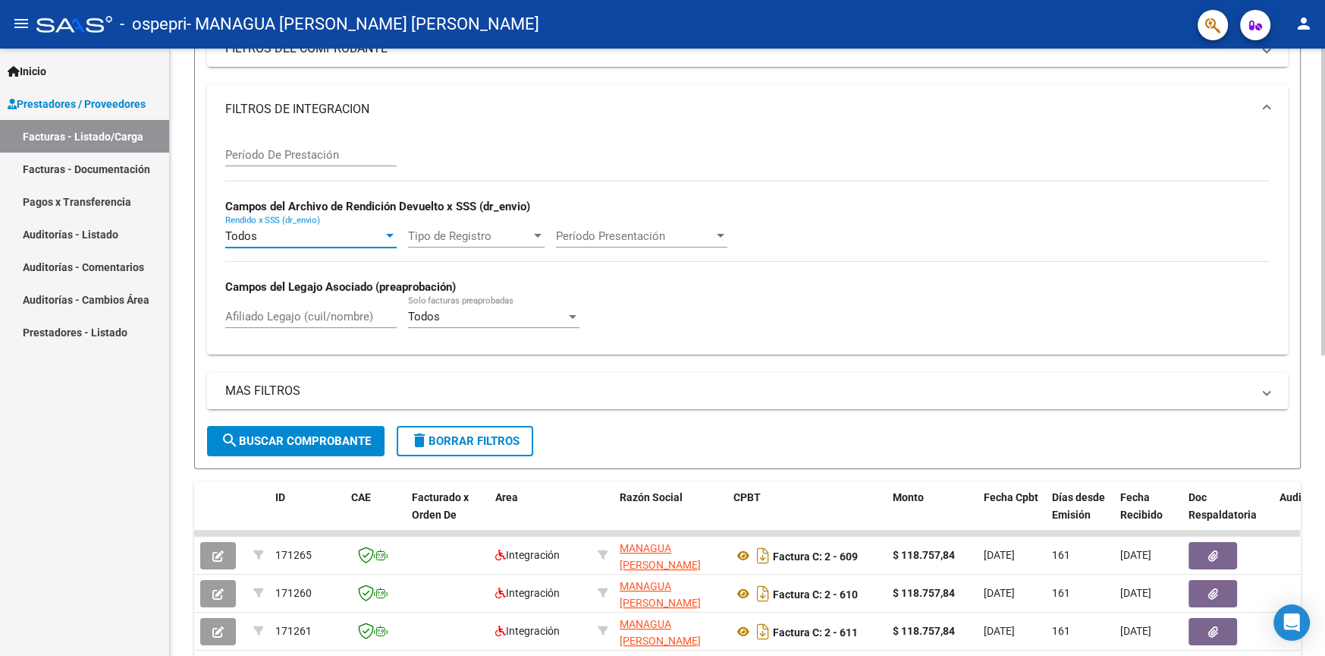
click at [659, 231] on span "Período Presentación" at bounding box center [635, 236] width 158 height 14
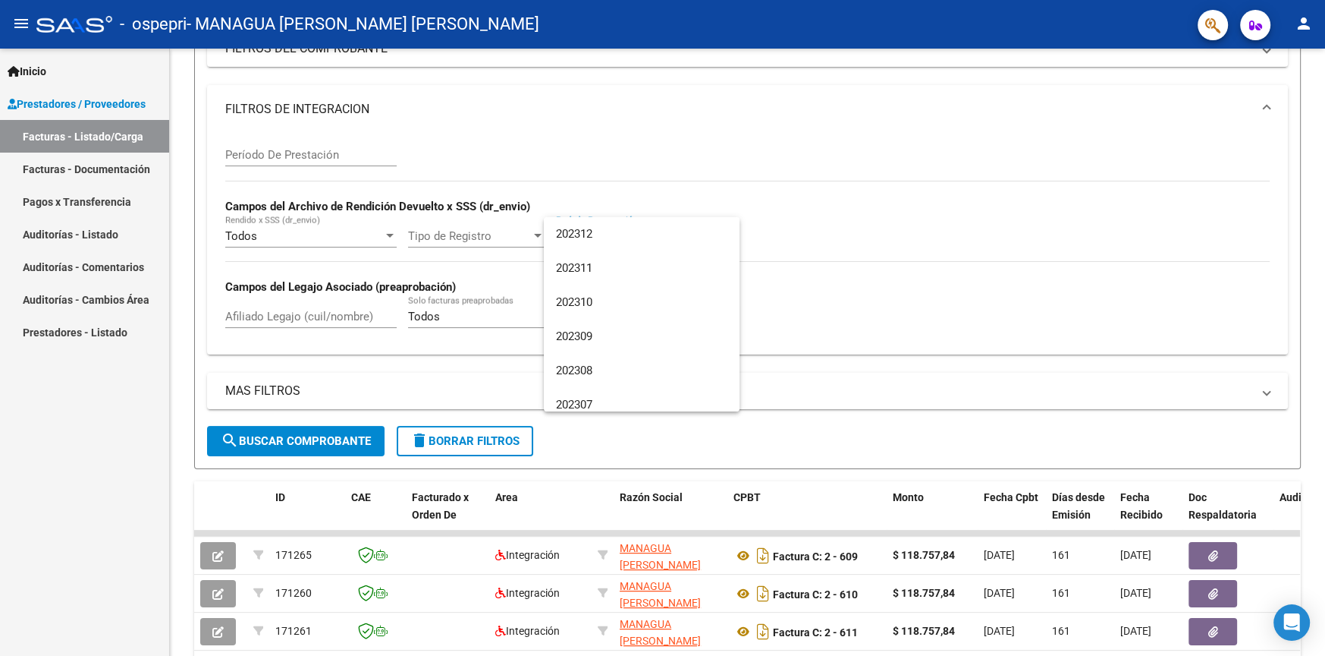
scroll to position [0, 0]
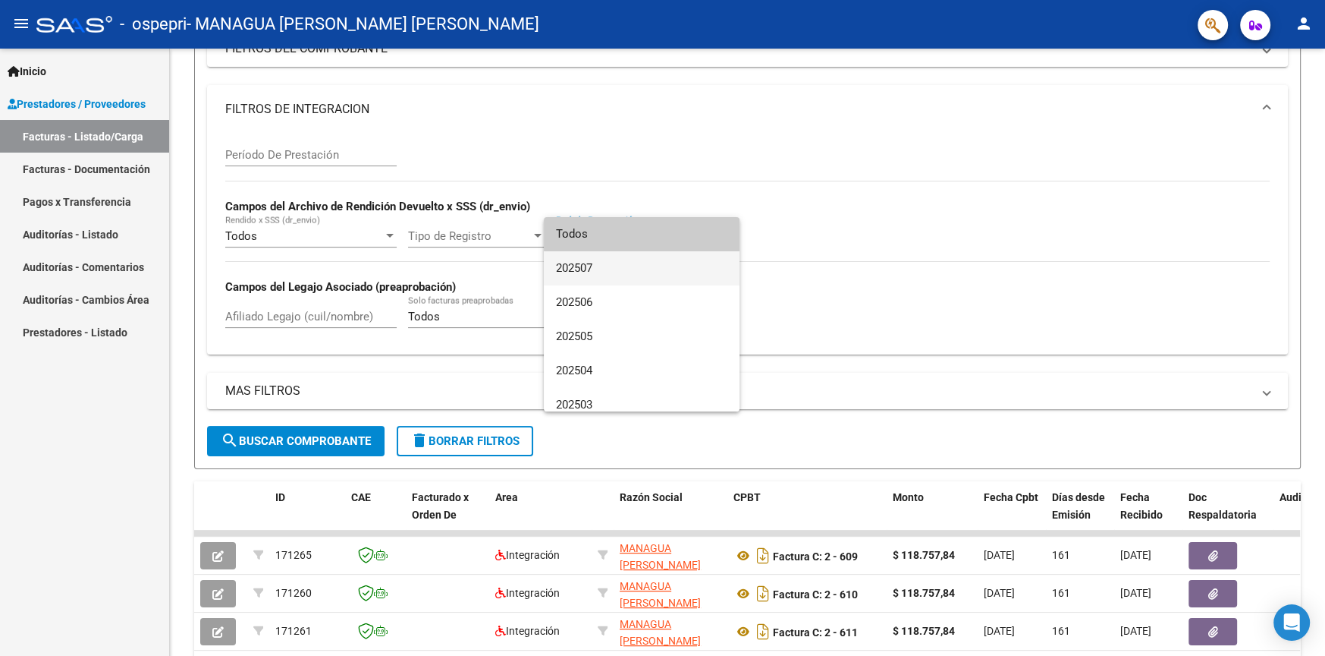
click at [622, 256] on span "202507" at bounding box center [641, 268] width 171 height 34
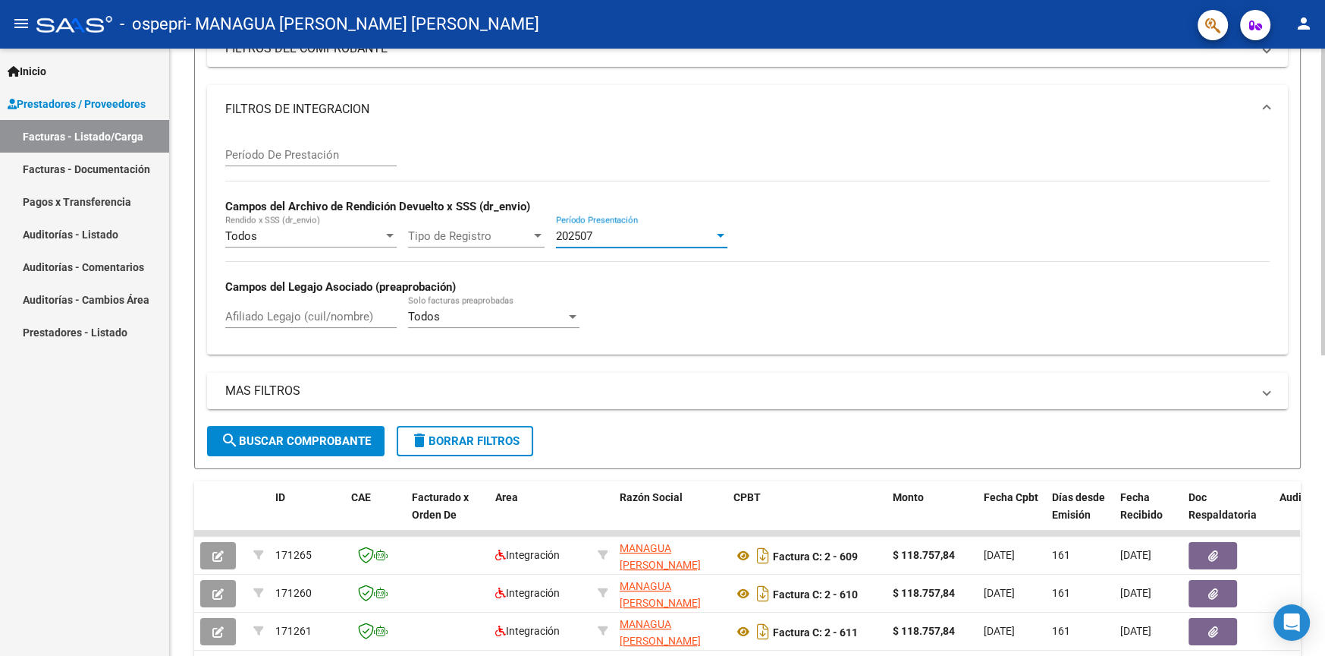
click at [329, 436] on span "search Buscar Comprobante" at bounding box center [296, 441] width 150 height 14
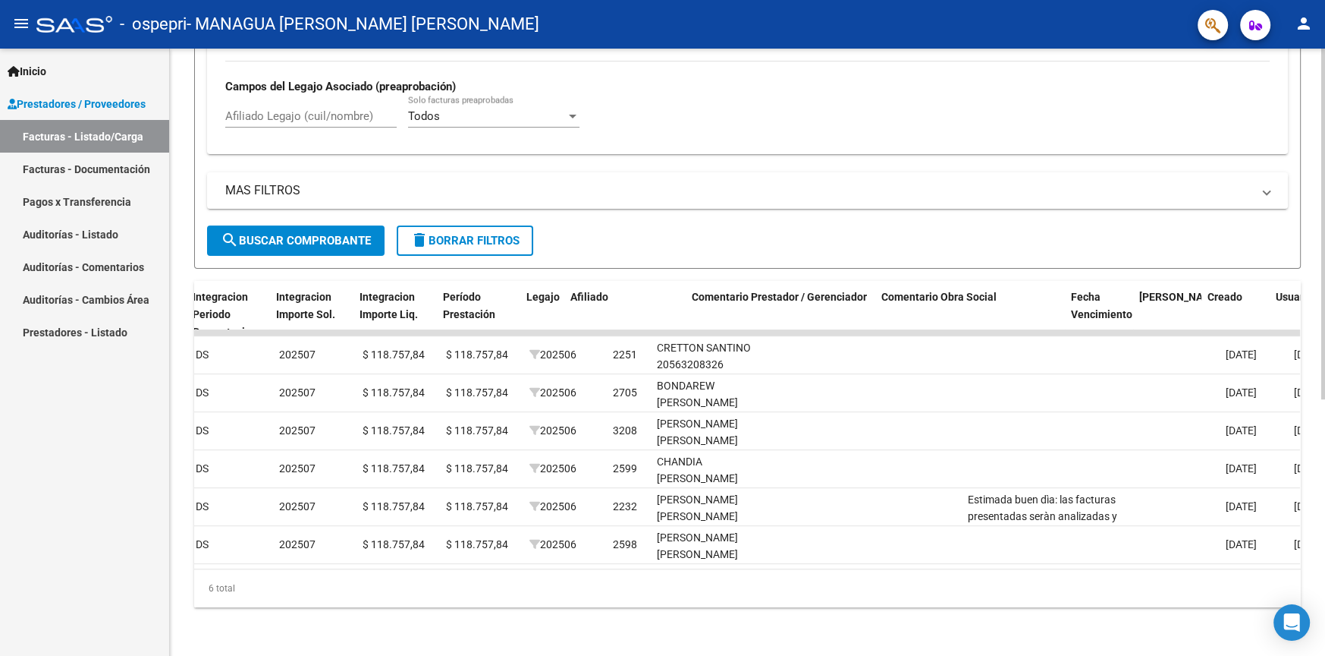
scroll to position [0, 1732]
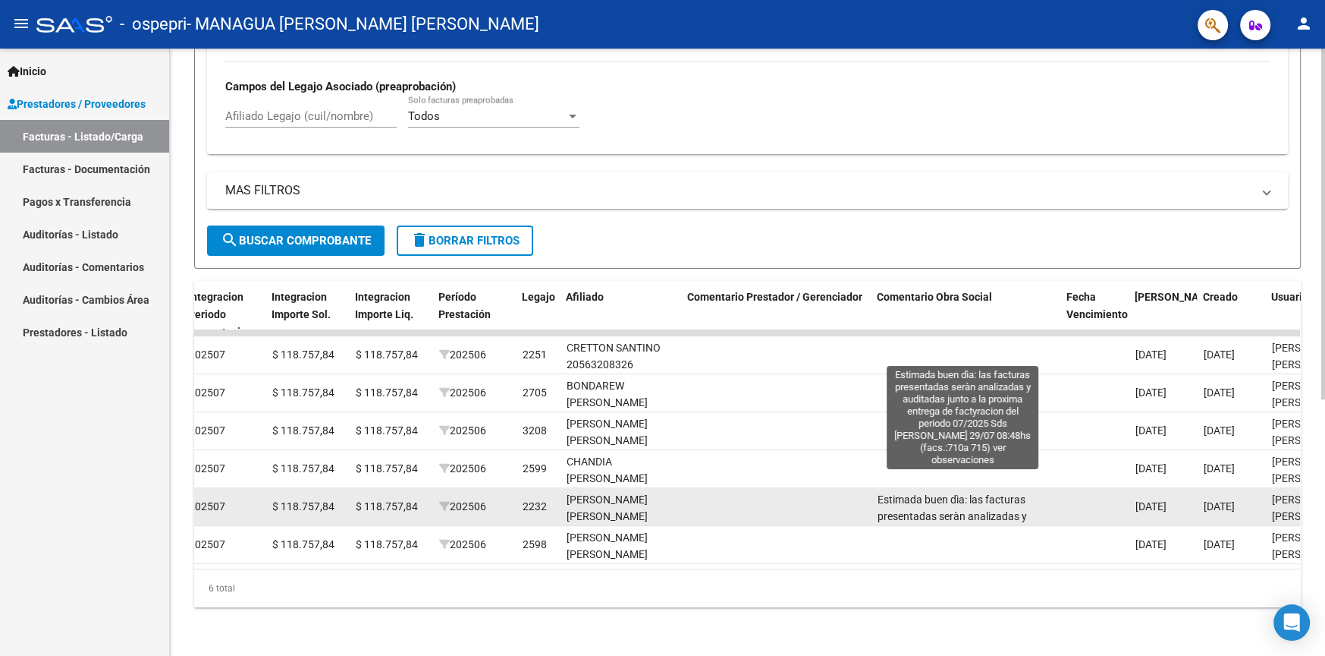
click at [1008, 493] on span "Estimada buen dìa: las facturas presentadas seràn analizadas y auditadas junto …" at bounding box center [964, 542] width 173 height 99
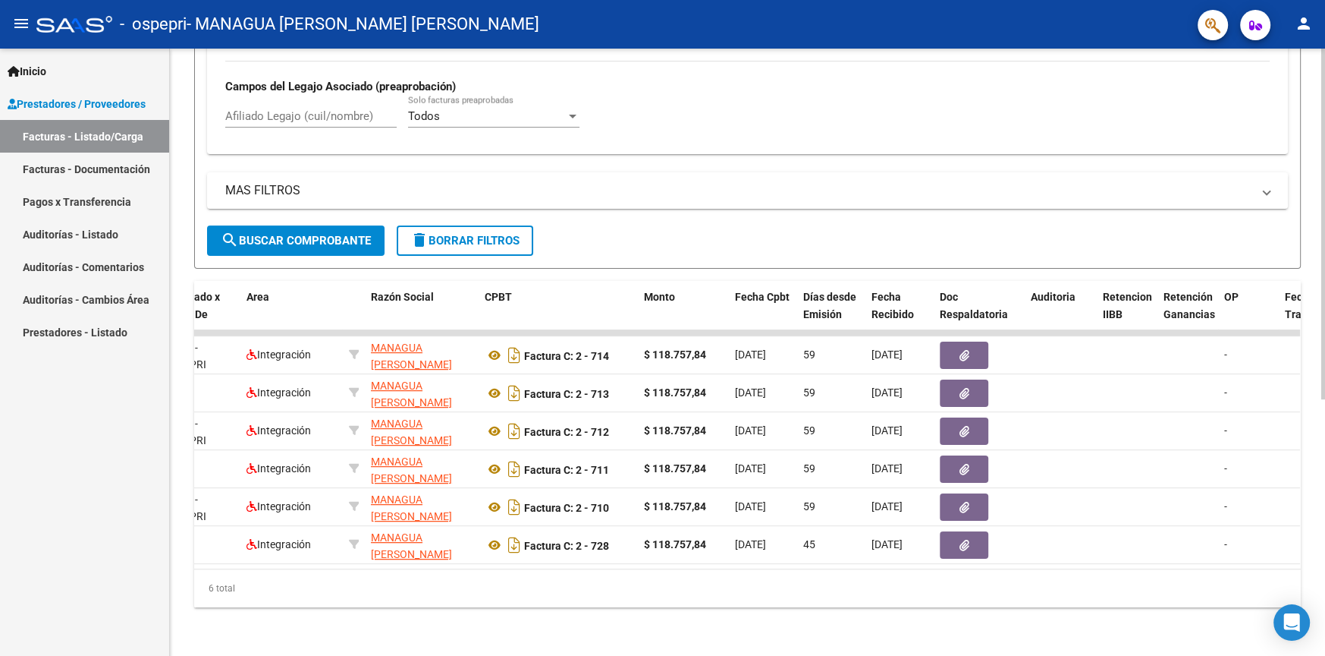
scroll to position [215, 0]
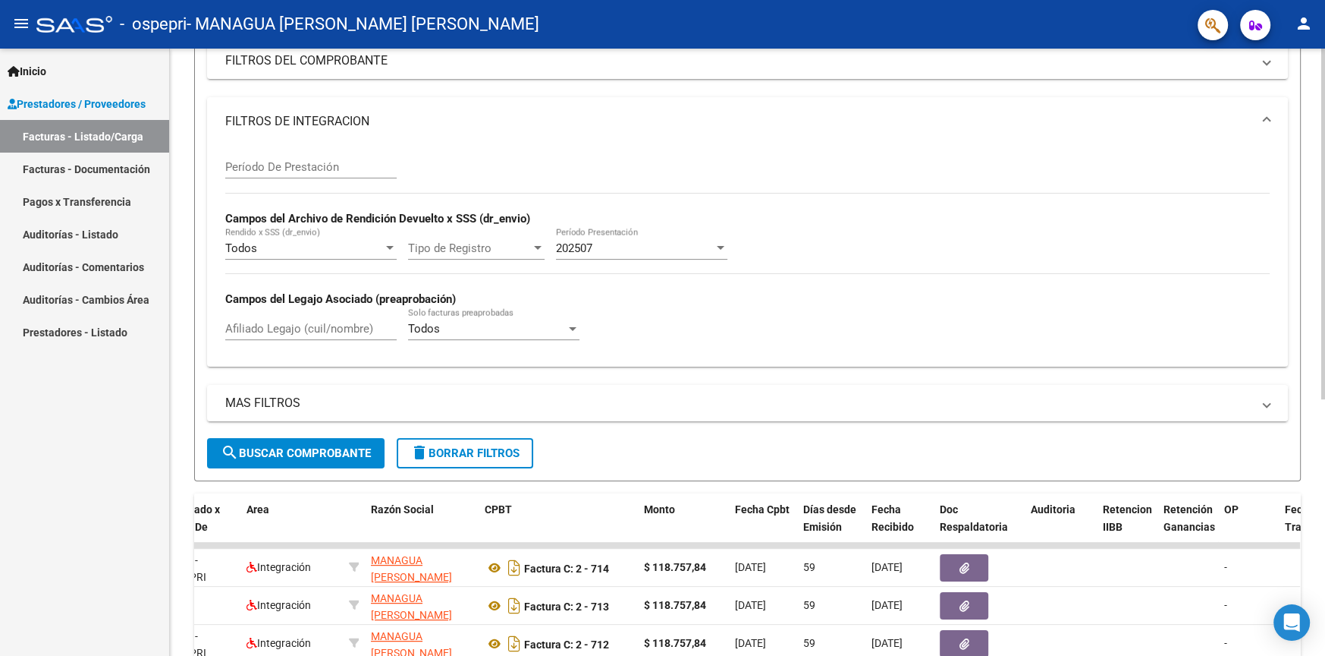
click at [634, 242] on div "202507" at bounding box center [635, 248] width 158 height 14
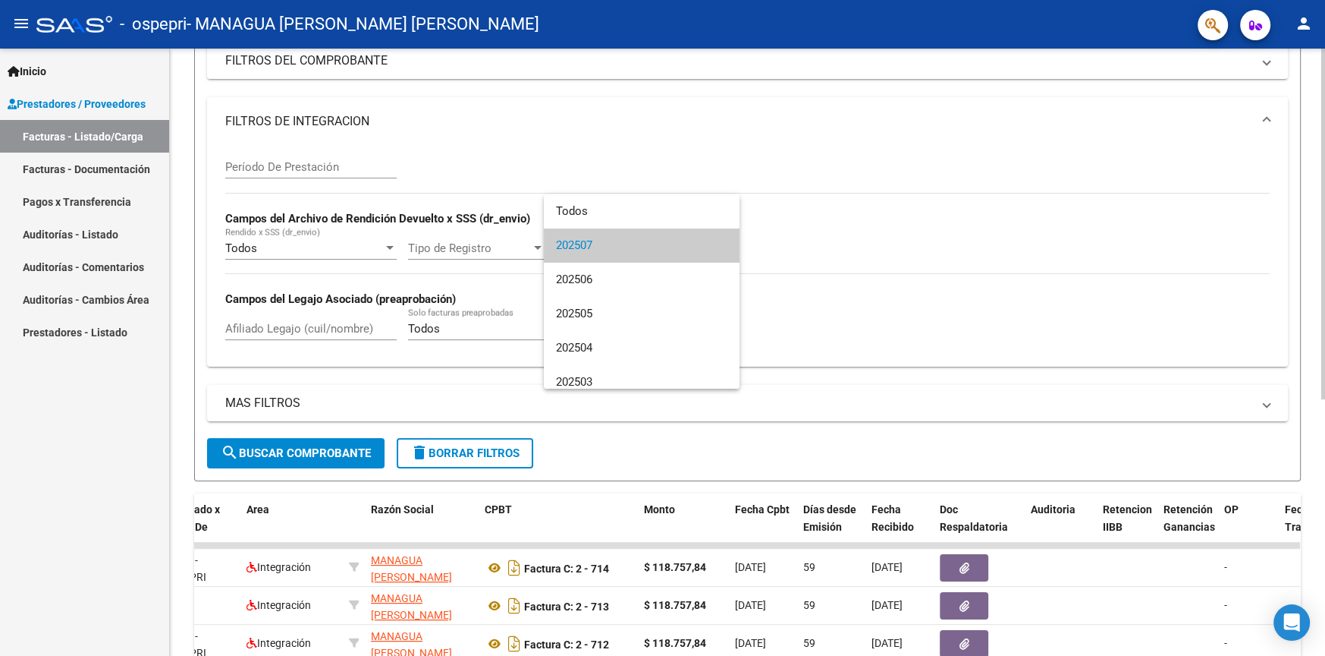
click at [612, 247] on span "202507" at bounding box center [641, 245] width 171 height 34
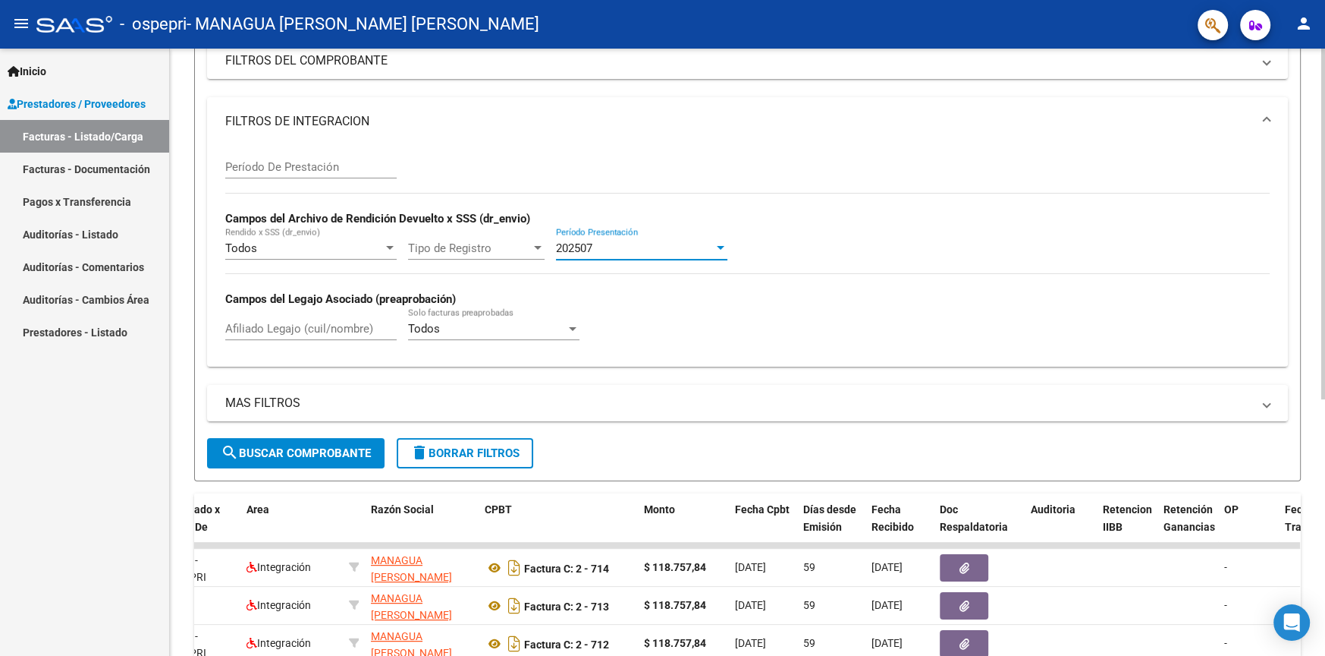
click at [592, 244] on span "202507" at bounding box center [574, 248] width 36 height 14
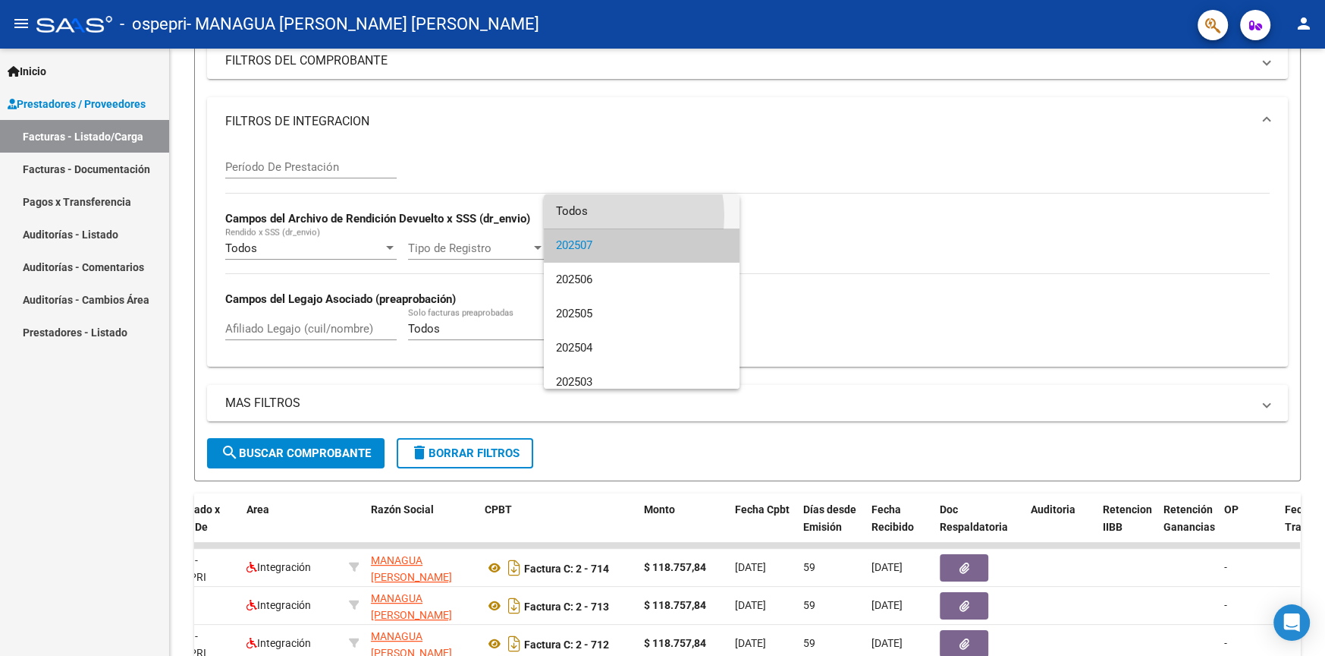
click at [592, 215] on span "Todos" at bounding box center [641, 211] width 171 height 34
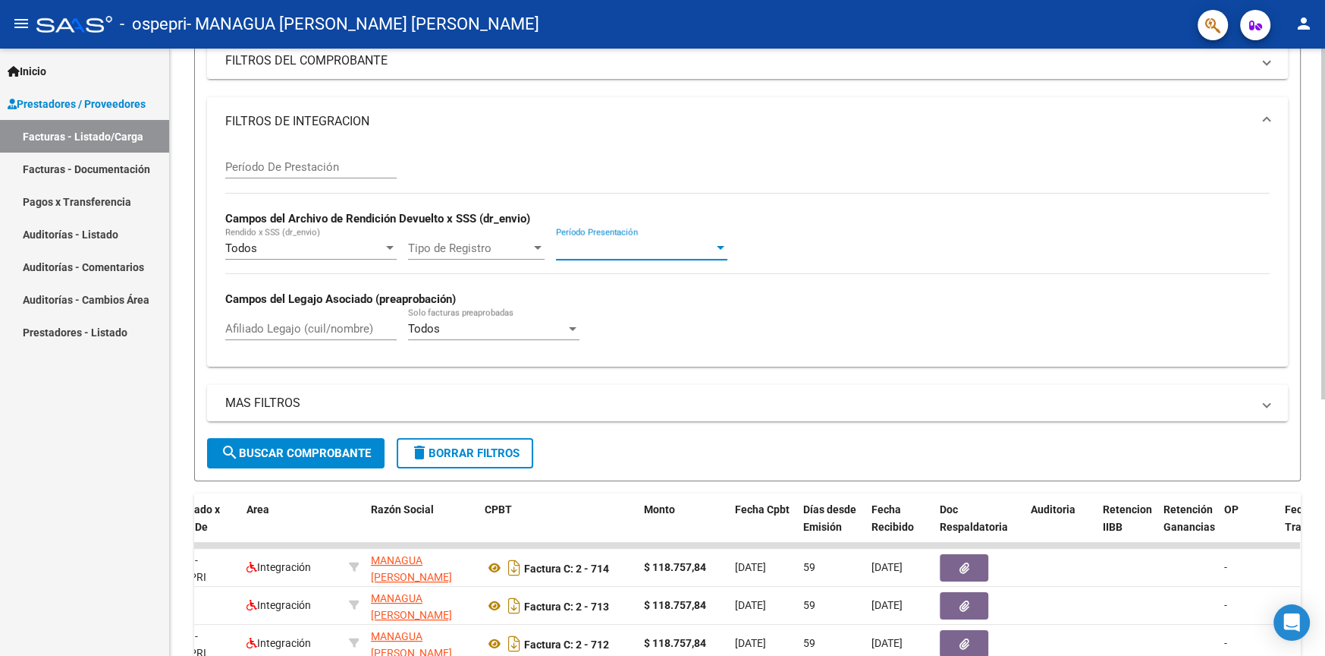
click at [633, 244] on span "Período Presentación" at bounding box center [635, 248] width 158 height 14
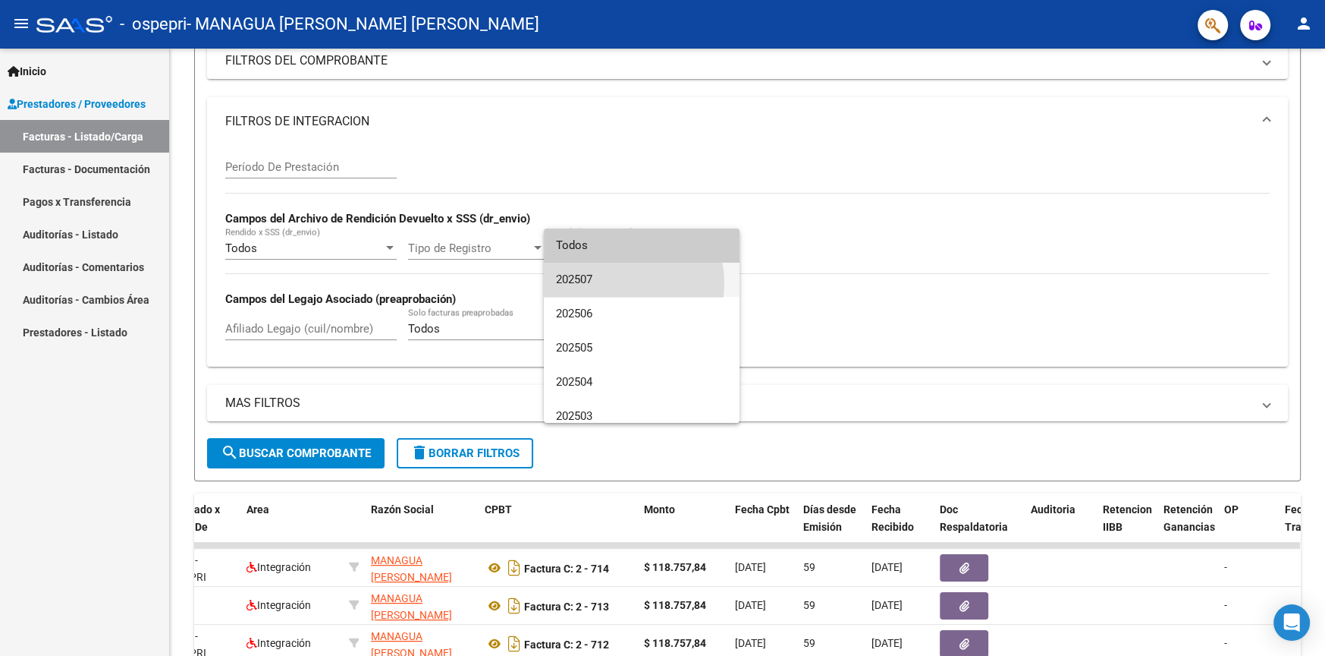
click at [609, 283] on span "202507" at bounding box center [641, 280] width 171 height 34
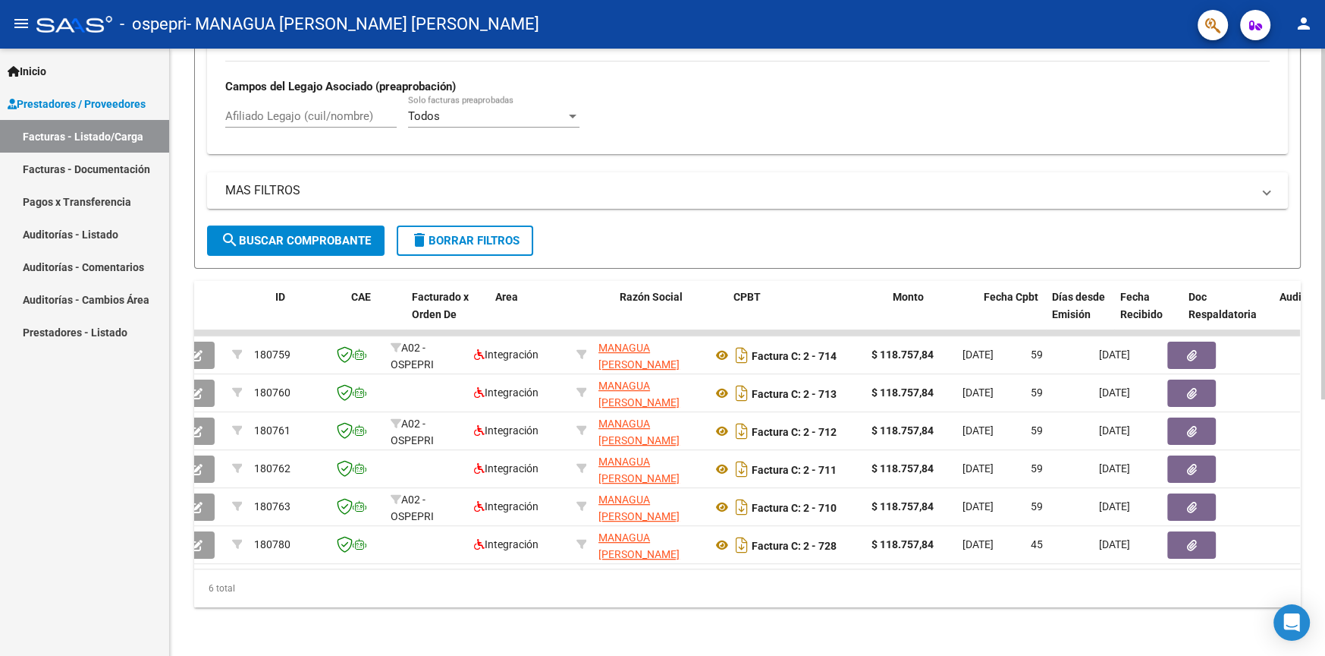
scroll to position [0, 0]
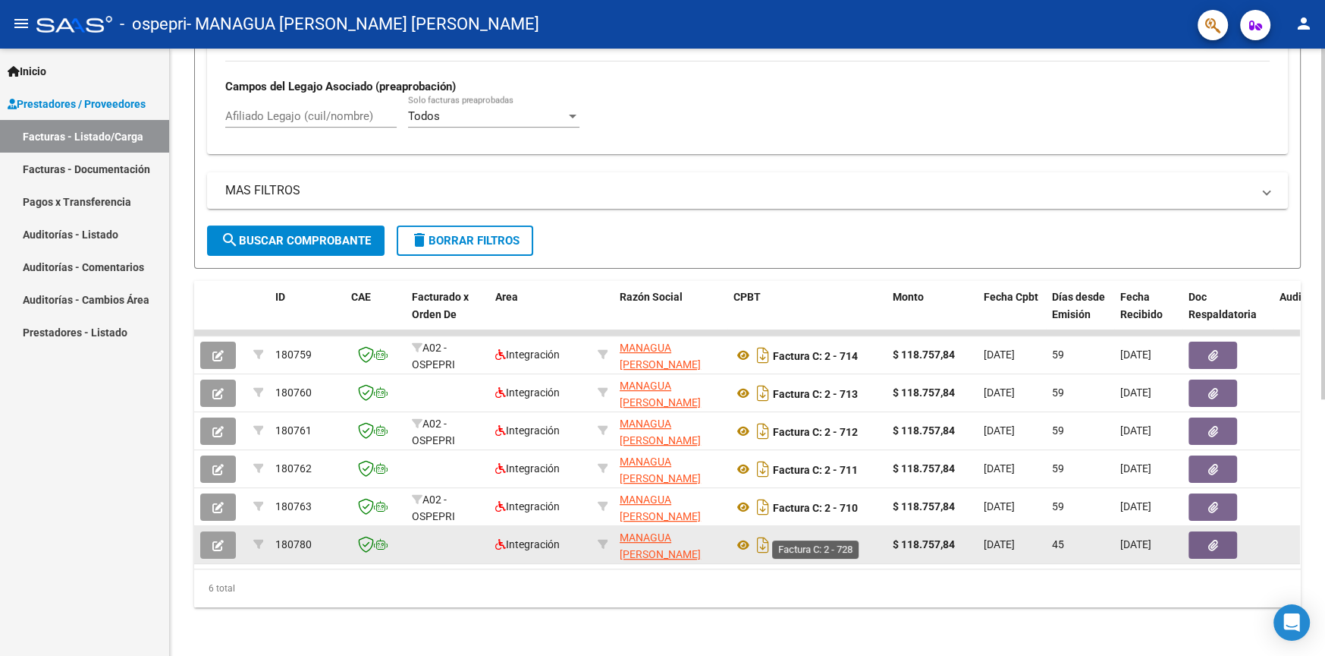
click at [836, 539] on strong "Factura C: 2 - 728" at bounding box center [815, 545] width 85 height 12
click at [1223, 533] on button "button" at bounding box center [1213, 544] width 49 height 27
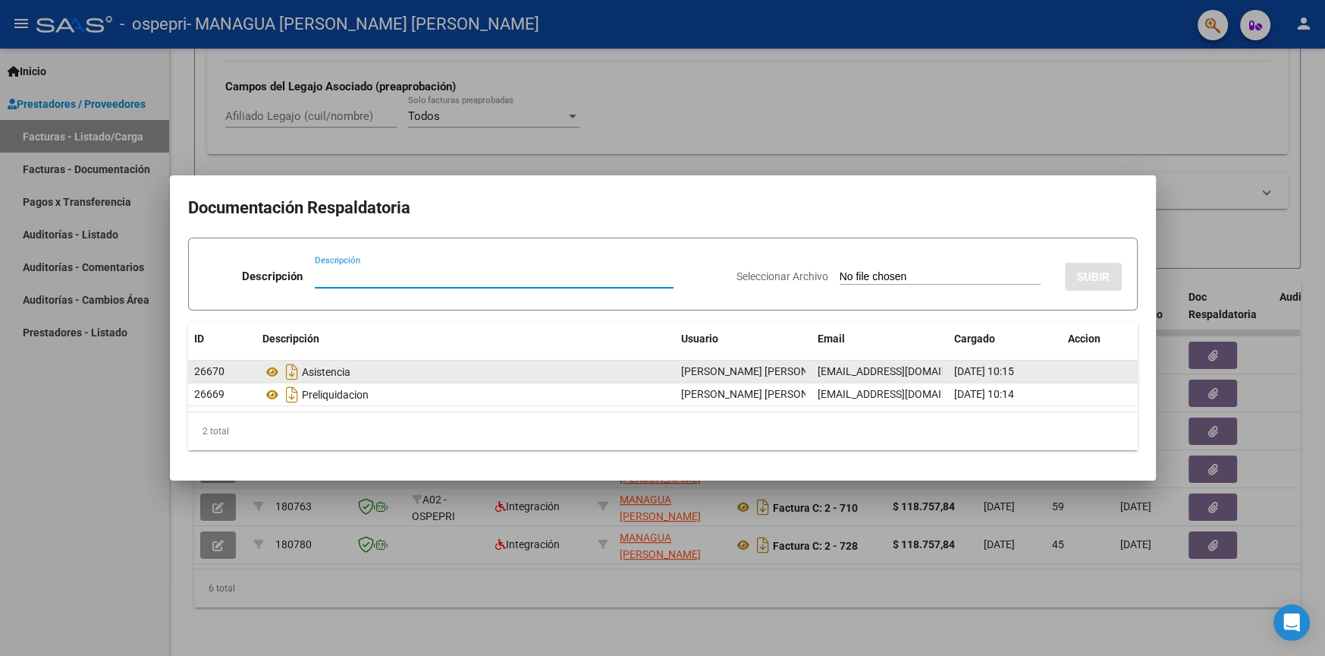
click at [334, 380] on div "Asistencia" at bounding box center [466, 372] width 407 height 24
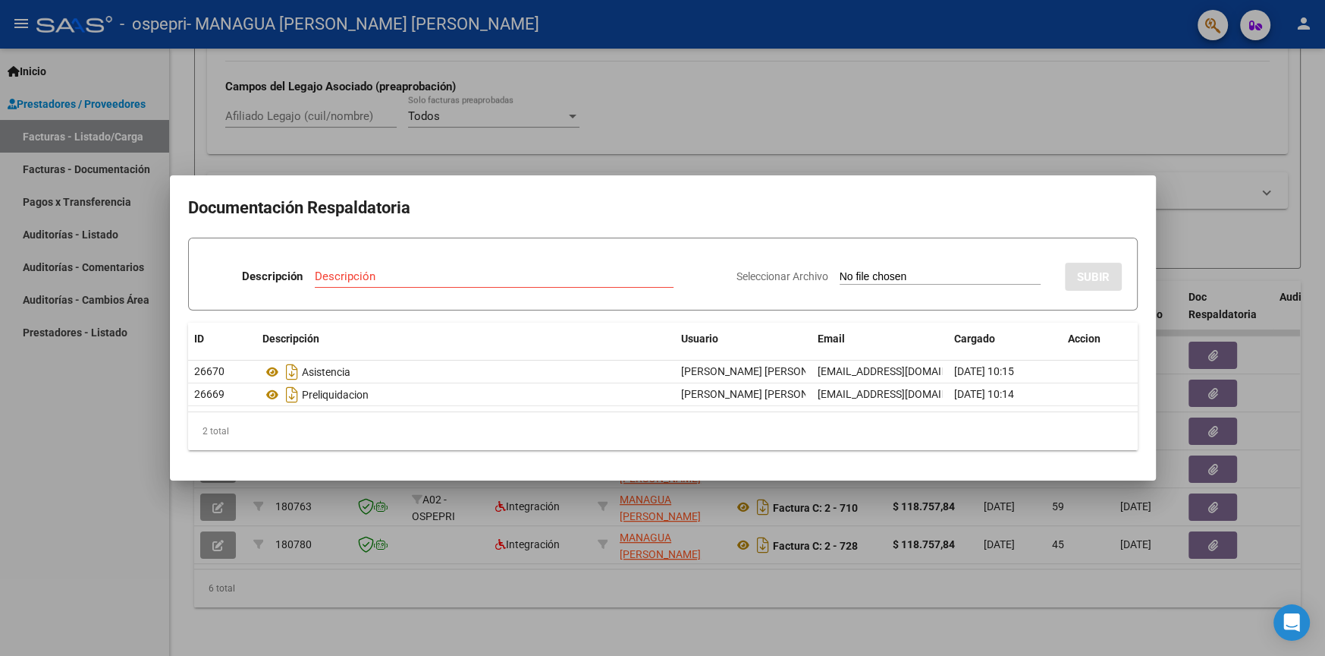
click at [795, 654] on div at bounding box center [662, 328] width 1325 height 656
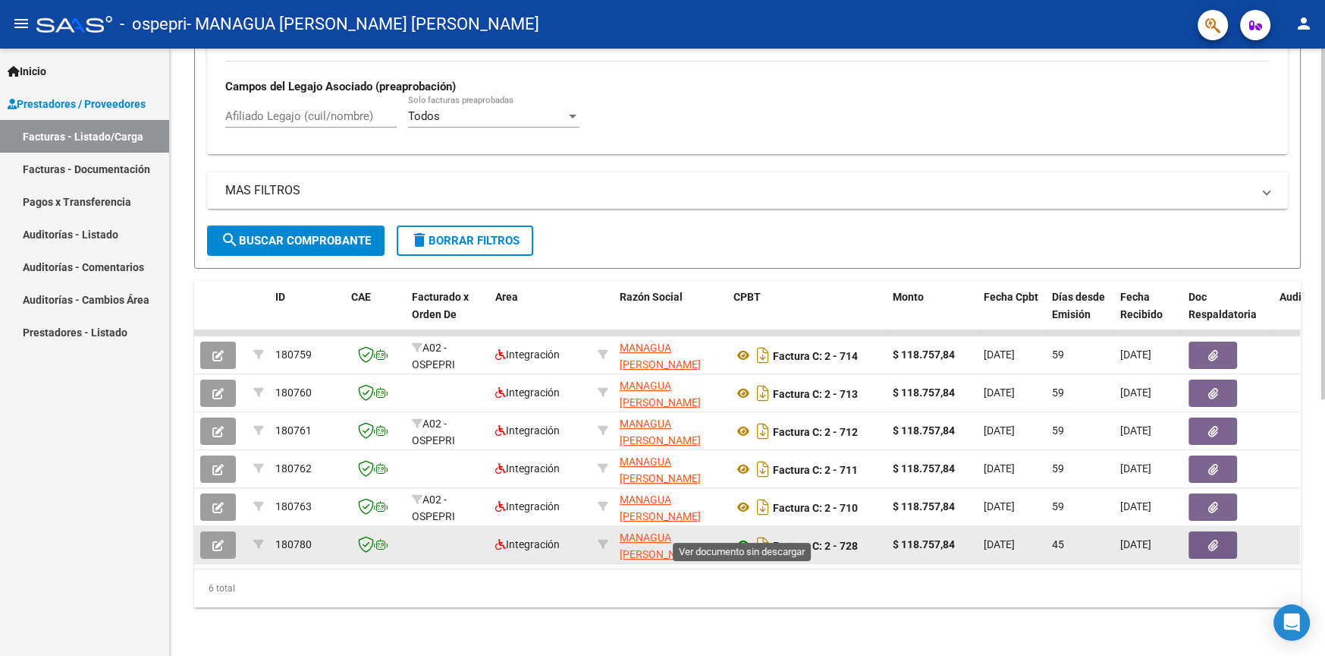
click at [741, 536] on icon at bounding box center [744, 545] width 20 height 18
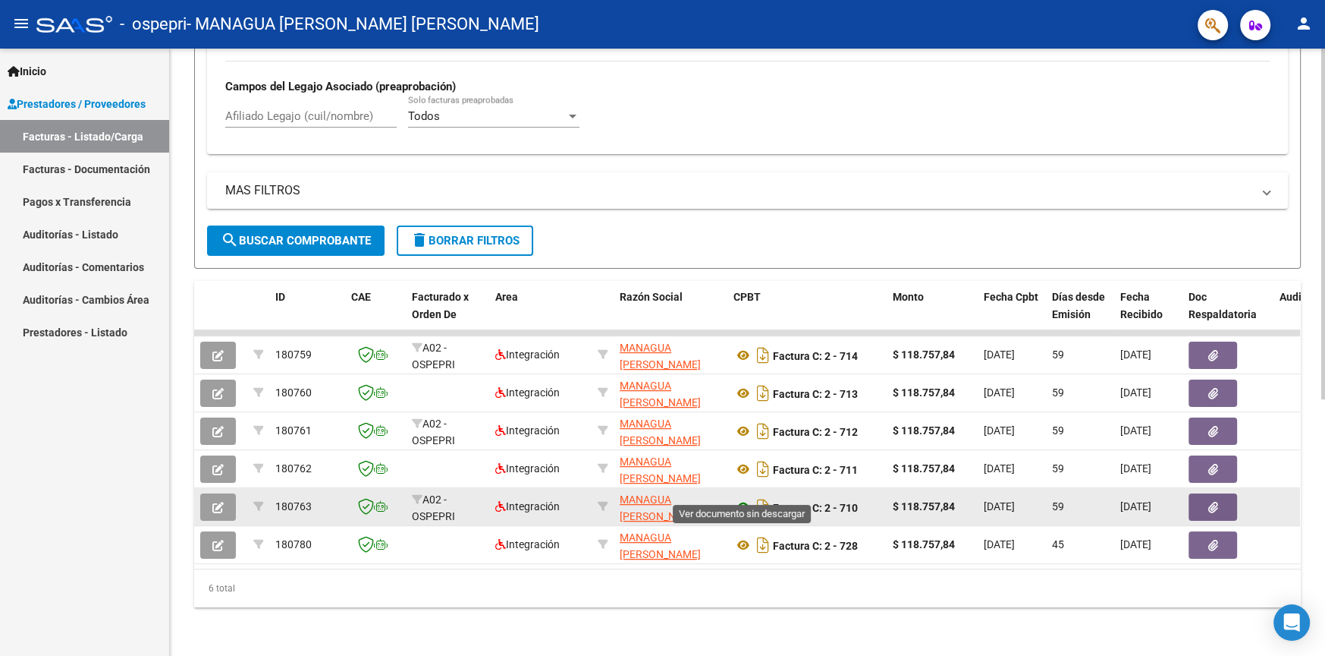
click at [742, 498] on icon at bounding box center [744, 507] width 20 height 18
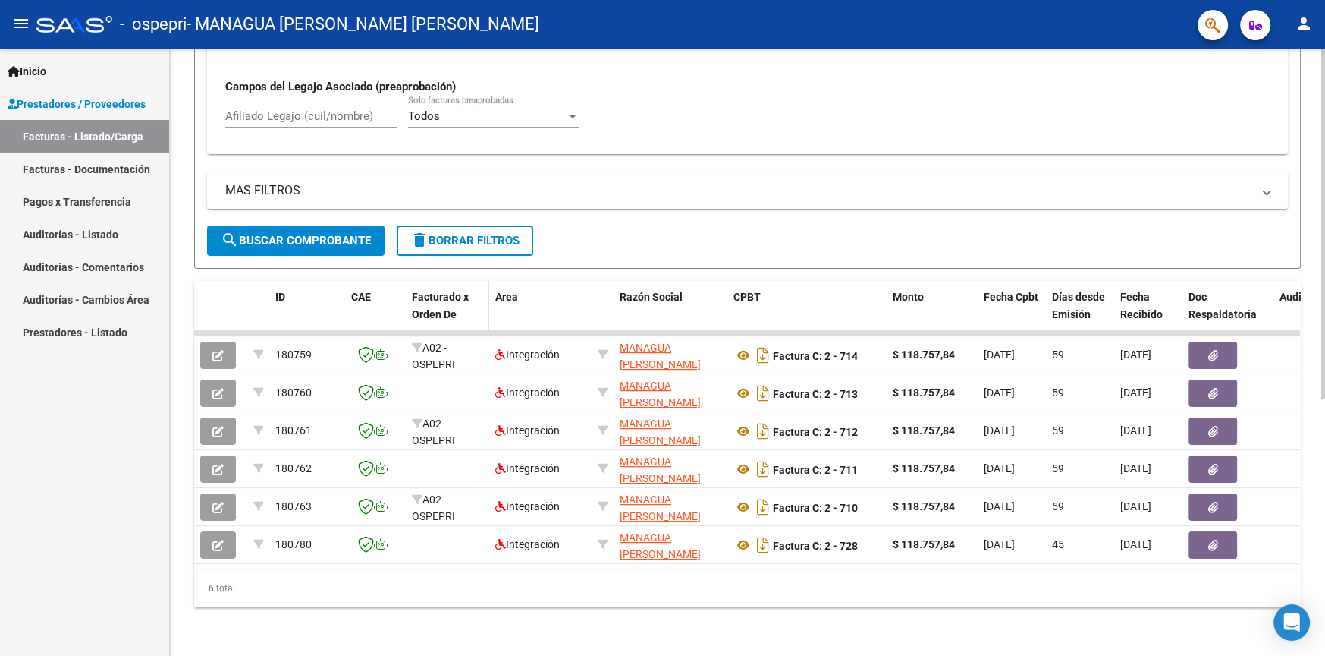
click at [459, 292] on div "Facturado x Orden De" at bounding box center [447, 305] width 71 height 35
click at [437, 291] on span "Facturado x Orden De" at bounding box center [440, 306] width 57 height 30
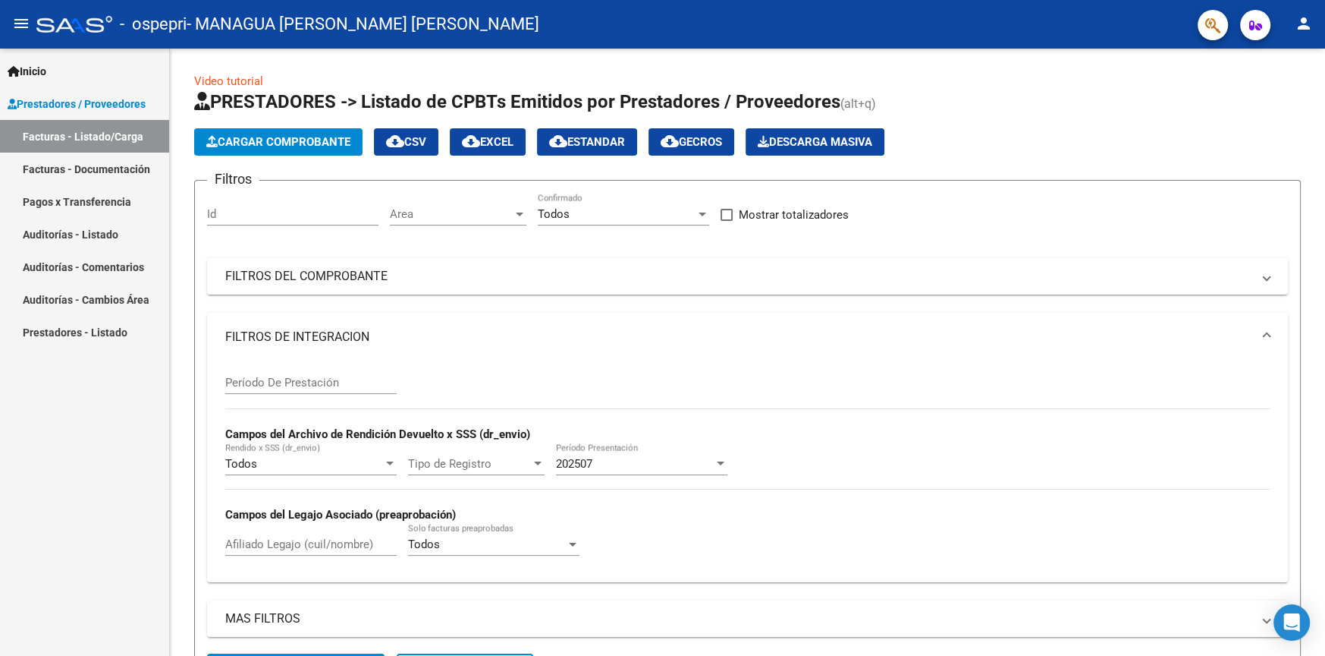
click at [78, 97] on span "Prestadores / Proveedores" at bounding box center [77, 104] width 138 height 17
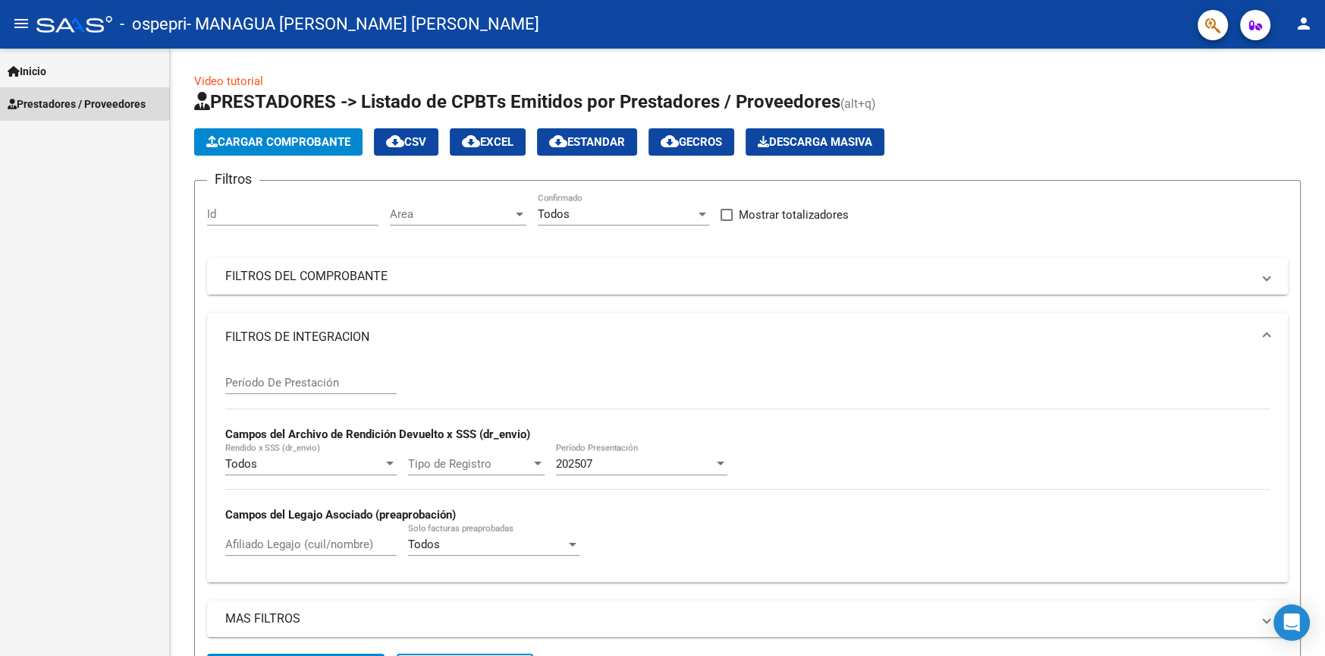
click at [78, 97] on span "Prestadores / Proveedores" at bounding box center [77, 104] width 138 height 17
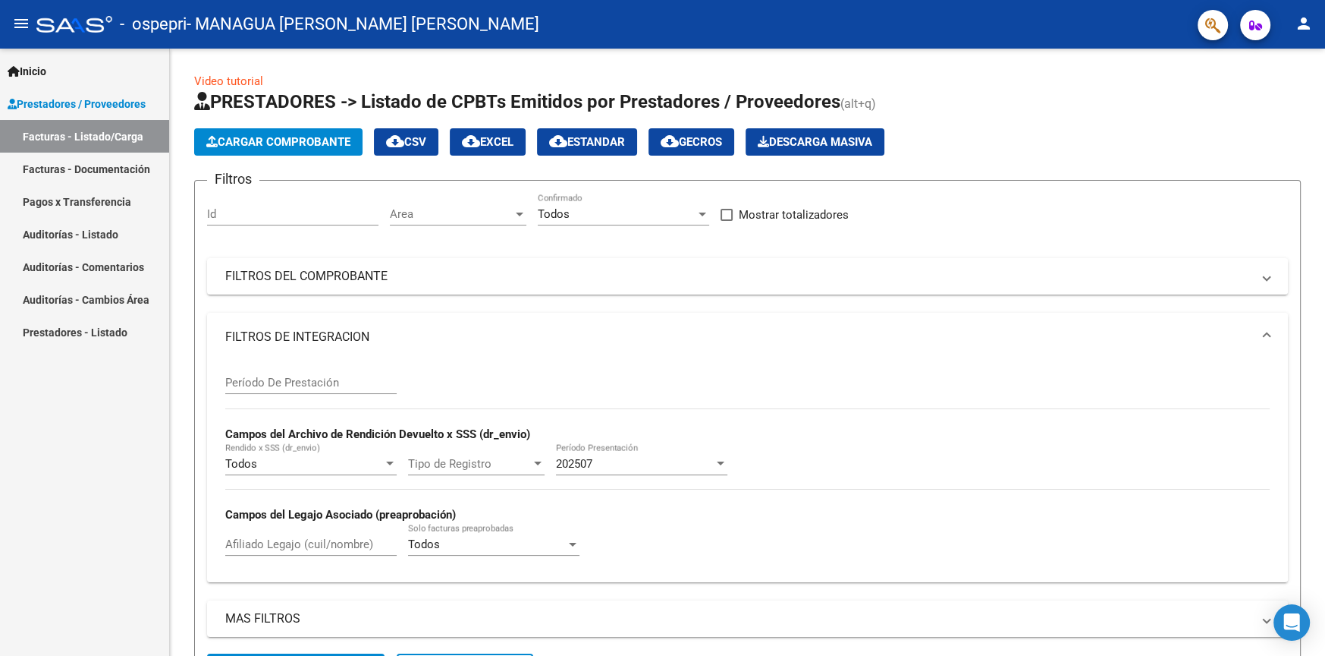
click at [54, 150] on link "Facturas - Listado/Carga" at bounding box center [84, 136] width 169 height 33
click at [275, 135] on span "Cargar Comprobante" at bounding box center [278, 142] width 144 height 14
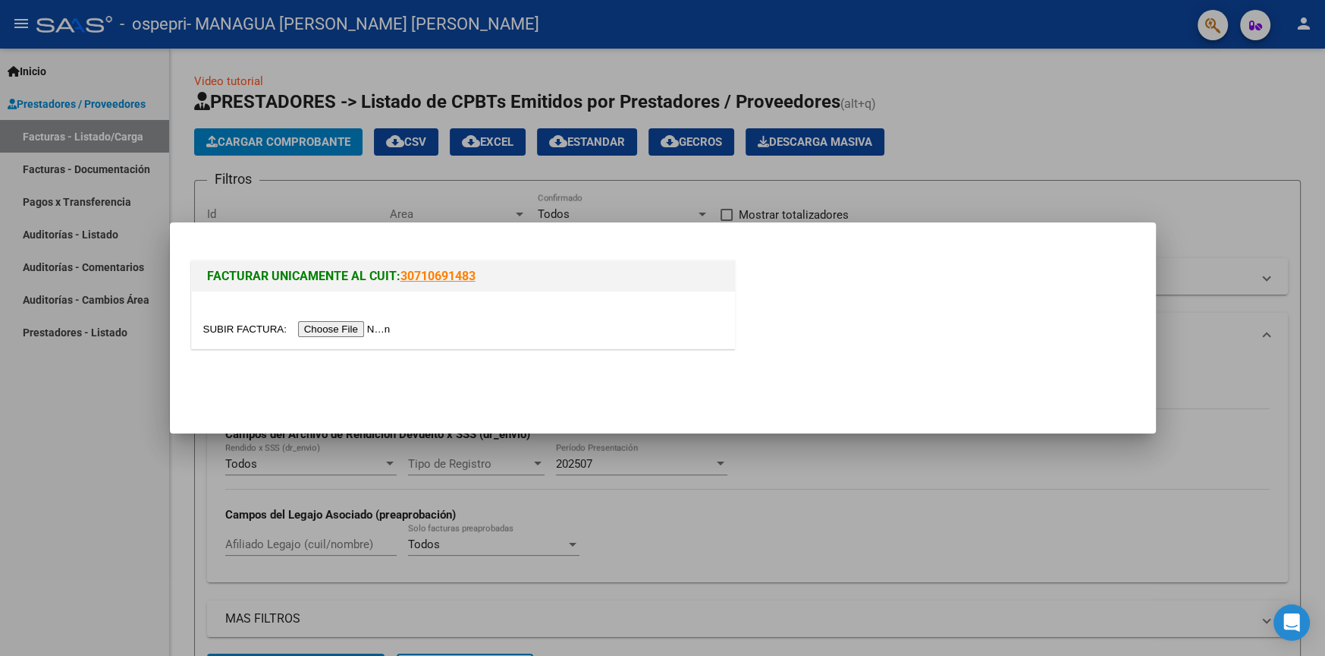
click at [1079, 112] on div at bounding box center [662, 328] width 1325 height 656
